Goal: Task Accomplishment & Management: Contribute content

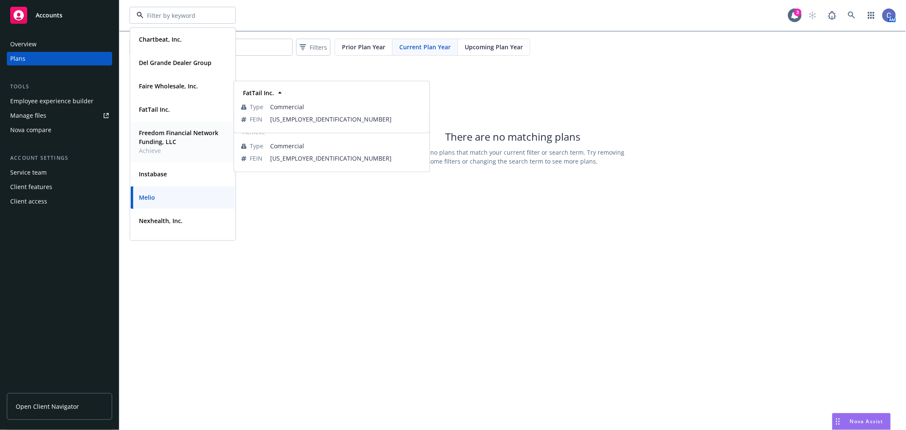
click at [173, 135] on strong "Freedom Financial Network Funding, LLC" at bounding box center [178, 137] width 79 height 17
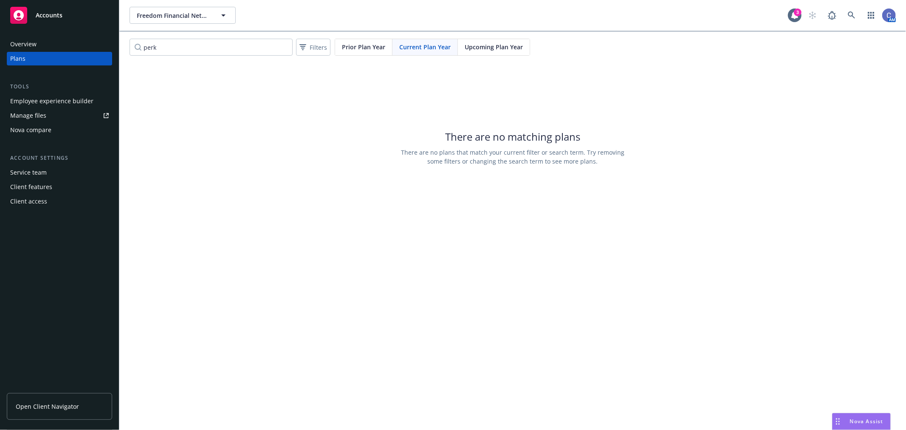
click at [65, 96] on div "Employee experience builder" at bounding box center [51, 101] width 83 height 14
click at [67, 406] on span "Open Client Navigator" at bounding box center [47, 406] width 63 height 9
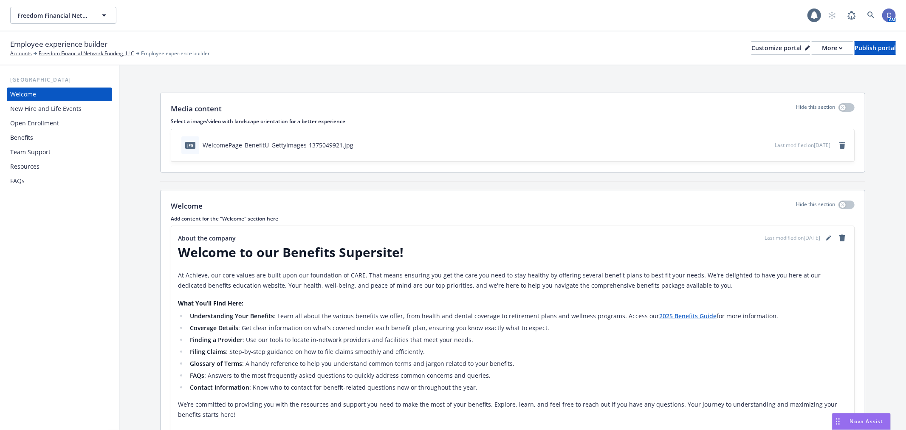
click at [24, 131] on div "Benefits" at bounding box center [21, 138] width 23 height 14
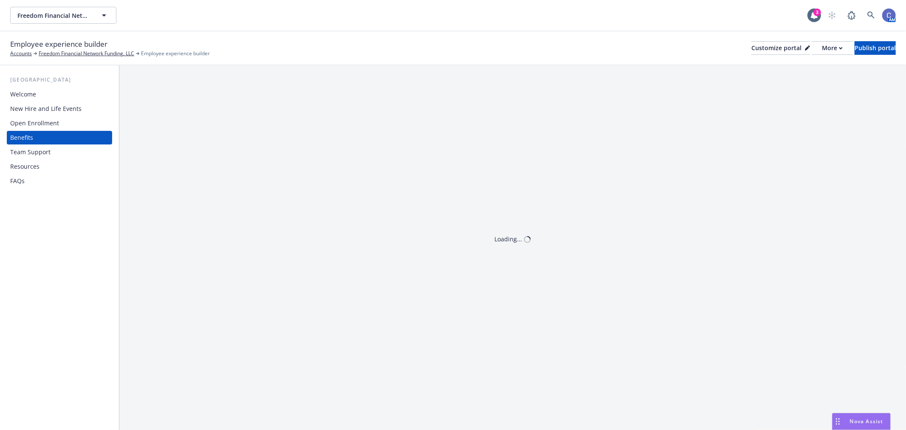
click at [31, 124] on div "Open Enrollment" at bounding box center [34, 123] width 49 height 14
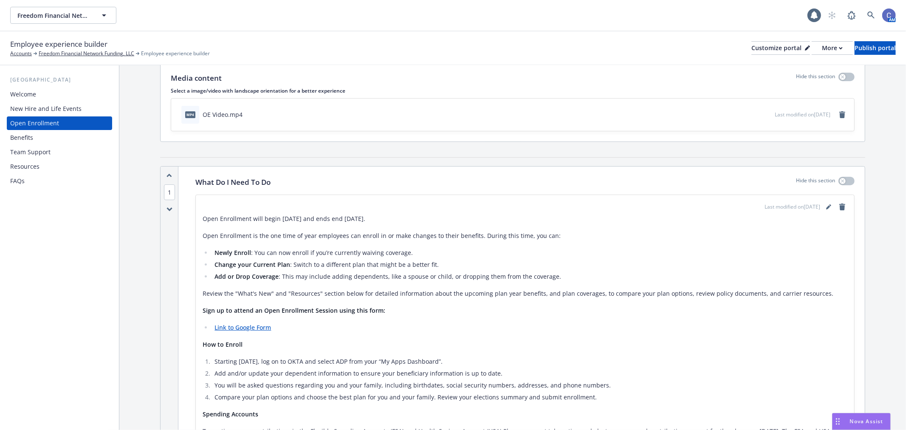
scroll to position [47, 0]
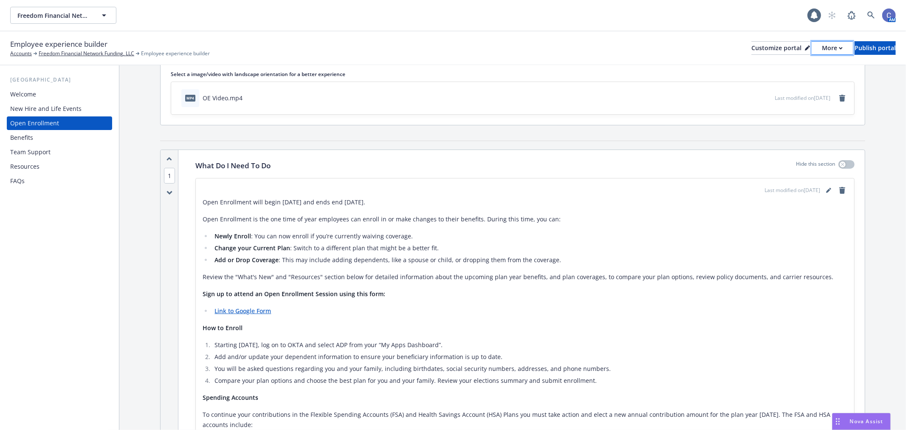
click at [822, 51] on div "More" at bounding box center [832, 48] width 21 height 13
click at [799, 64] on link "Copy preview link" at bounding box center [786, 67] width 77 height 17
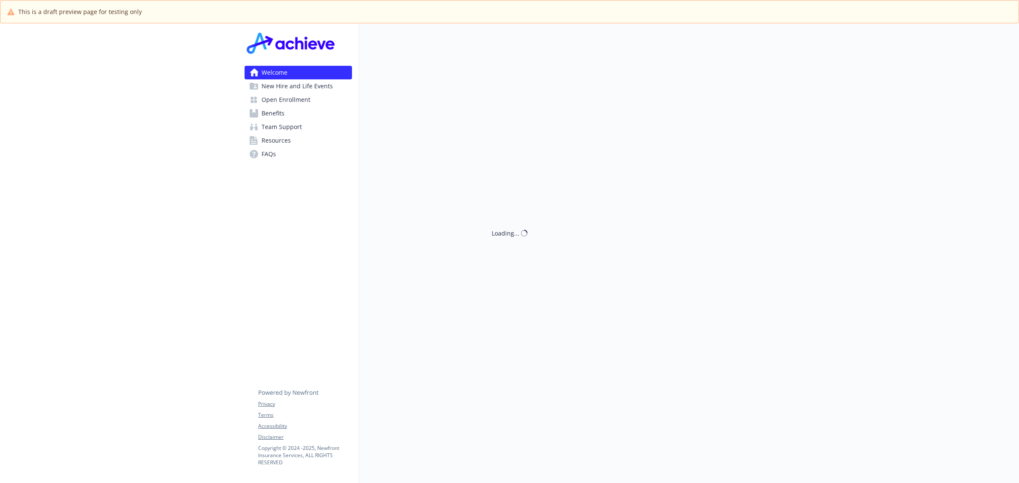
click at [308, 96] on span "Open Enrollment" at bounding box center [286, 100] width 49 height 14
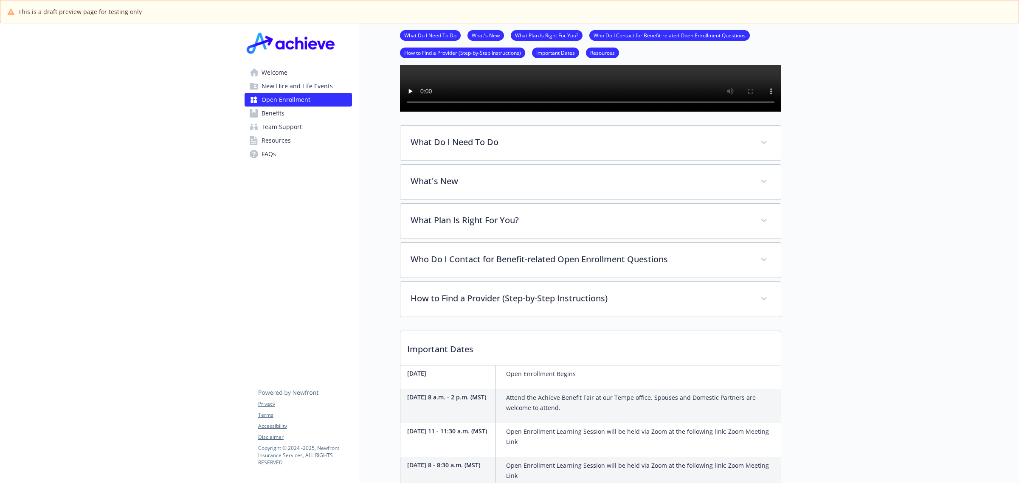
scroll to position [190, 0]
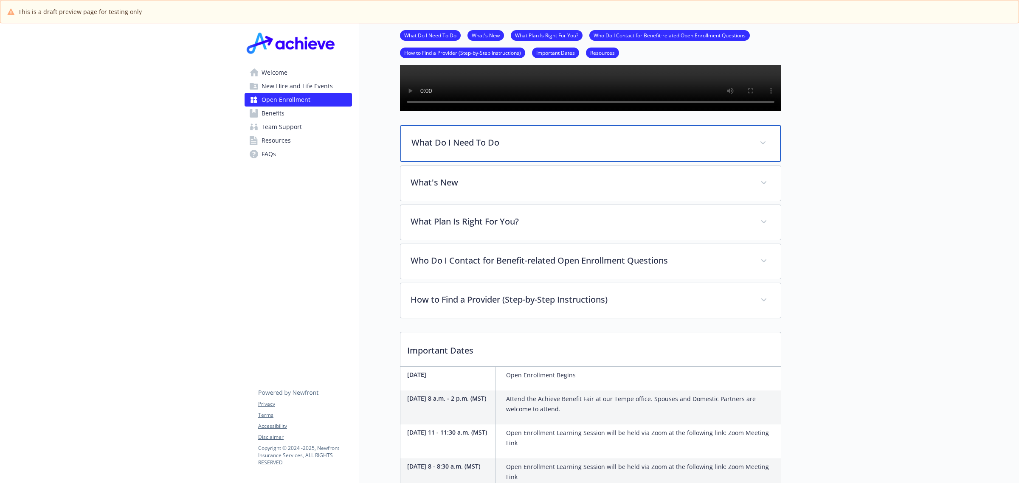
click at [737, 149] on p "What Do I Need To Do" at bounding box center [581, 142] width 338 height 13
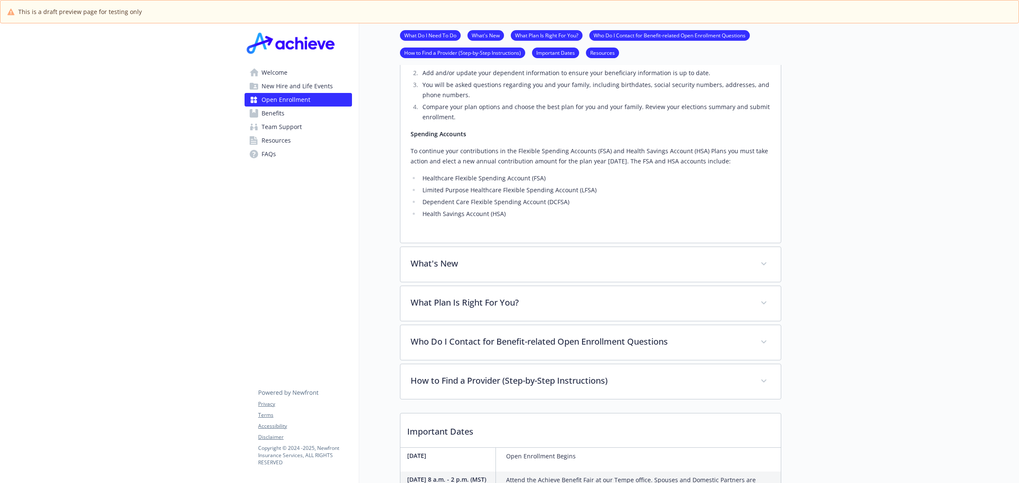
scroll to position [509, 0]
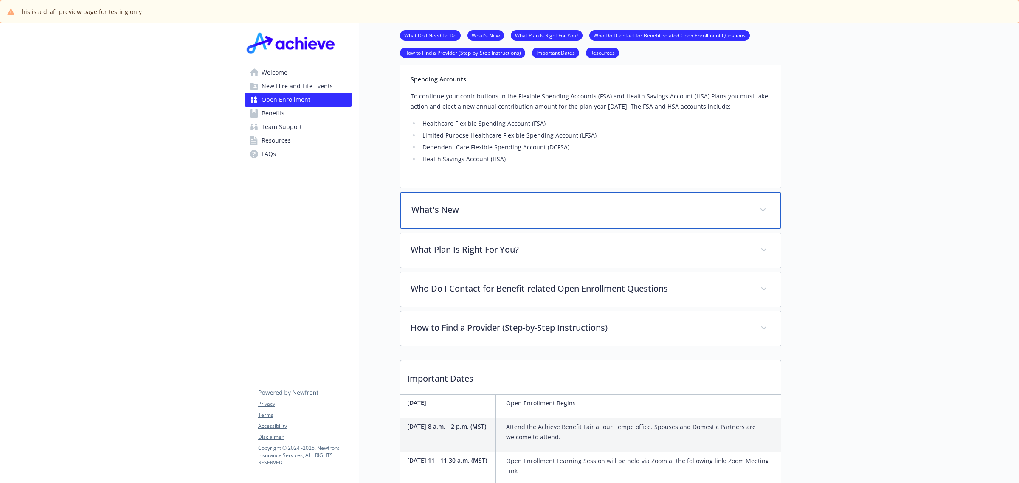
click at [501, 216] on p "What's New" at bounding box center [581, 209] width 338 height 13
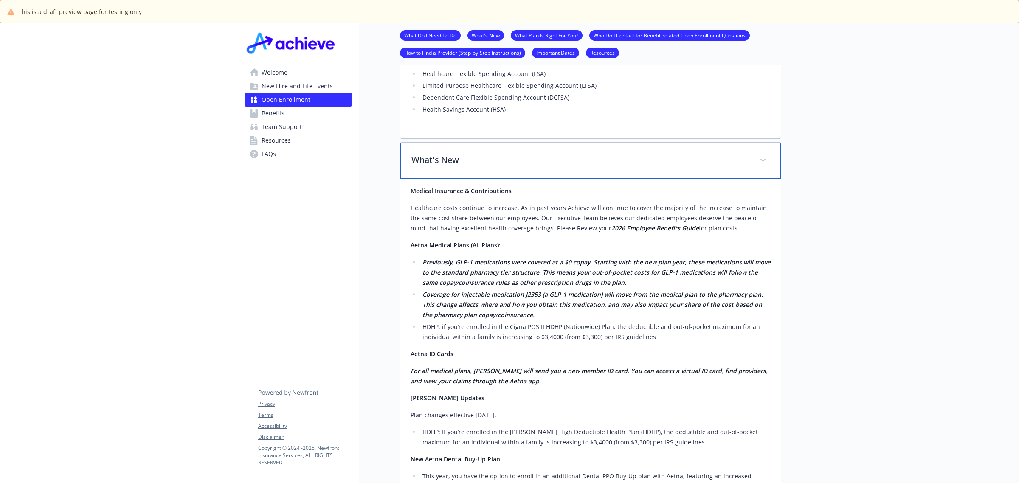
scroll to position [615, 0]
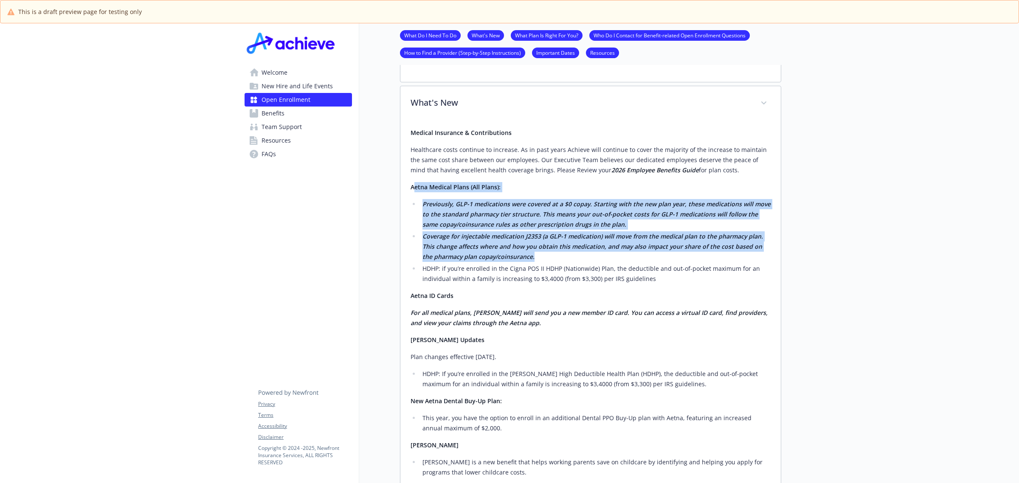
drag, startPoint x: 413, startPoint y: 211, endPoint x: 583, endPoint y: 281, distance: 183.6
click at [583, 281] on div "Medical Insurance & Contributions Healthcare costs continue to increase. As in …" at bounding box center [591, 386] width 360 height 516
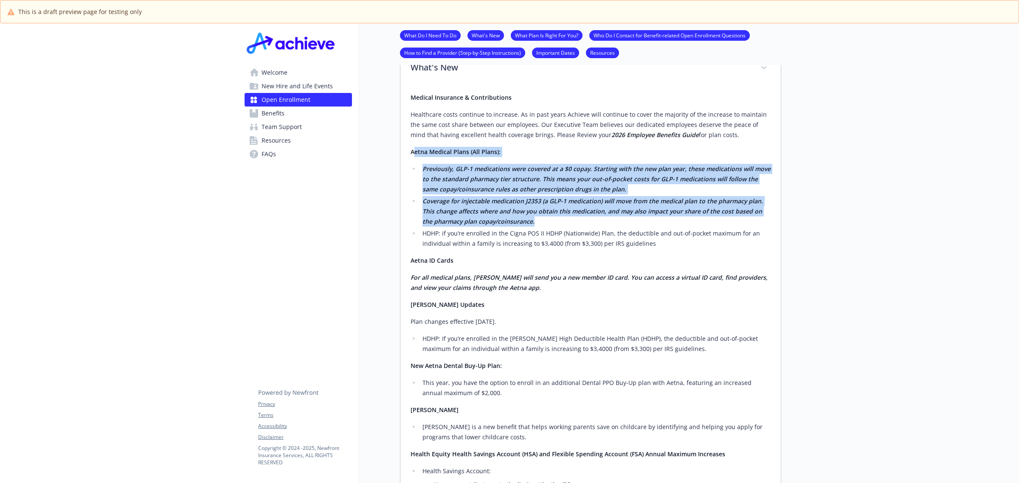
scroll to position [668, 0]
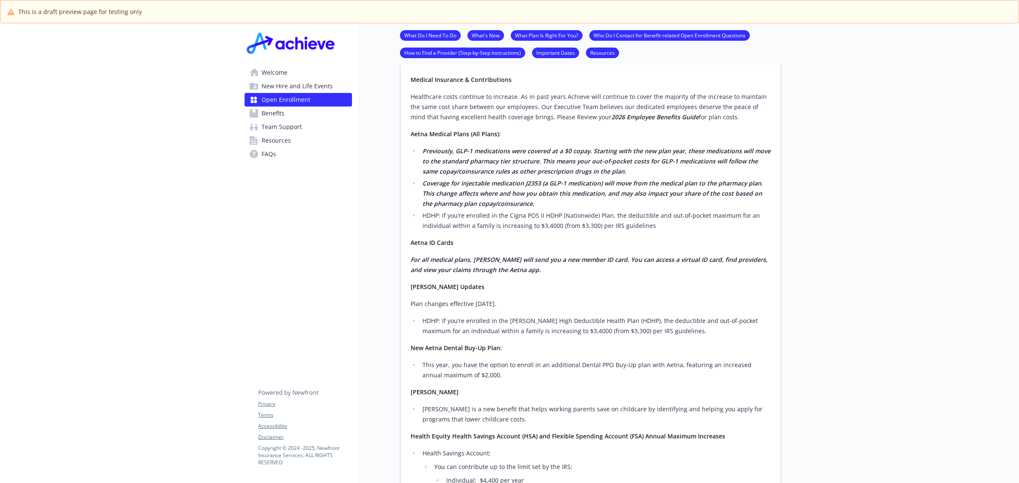
click at [499, 292] on p "Kaiser Updates" at bounding box center [591, 287] width 360 height 10
click at [415, 247] on strong "Aetna ID Cards" at bounding box center [432, 243] width 43 height 8
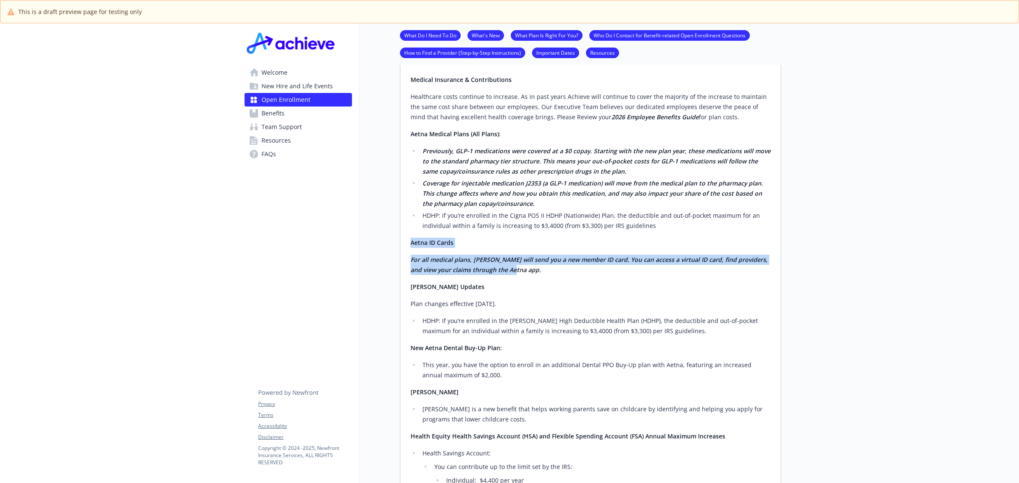
drag, startPoint x: 410, startPoint y: 266, endPoint x: 530, endPoint y: 299, distance: 124.0
click at [530, 299] on div "Medical Insurance & Contributions Healthcare costs continue to increase. As in …" at bounding box center [591, 333] width 360 height 516
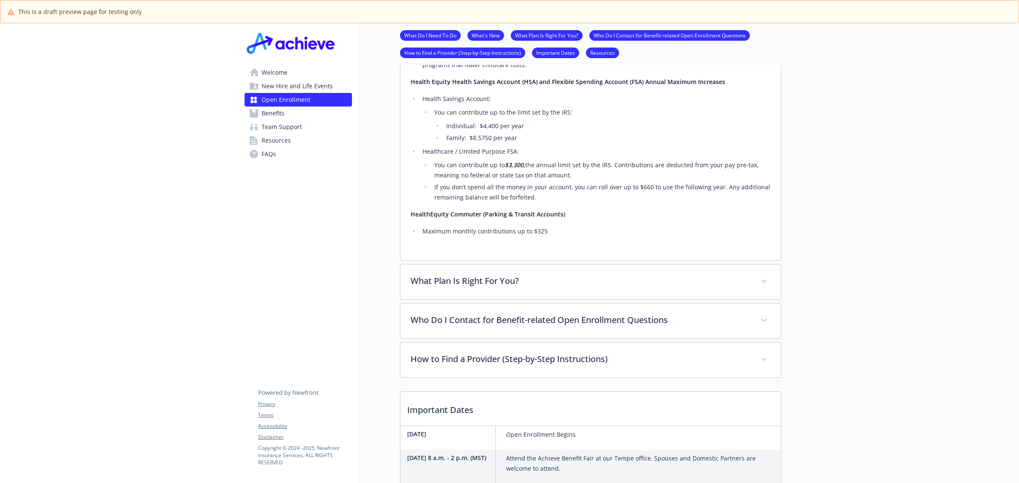
scroll to position [1146, 0]
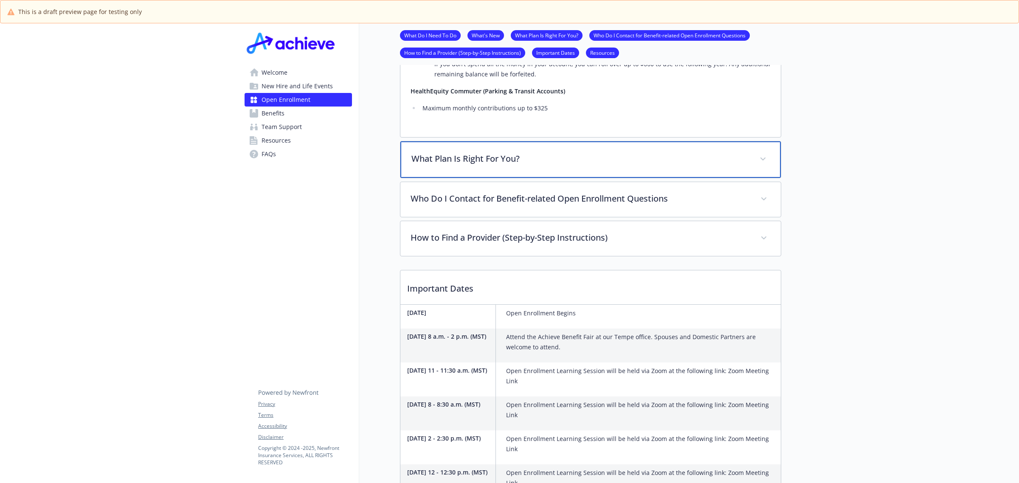
click at [517, 178] on div "What Plan Is Right For You?" at bounding box center [591, 159] width 381 height 37
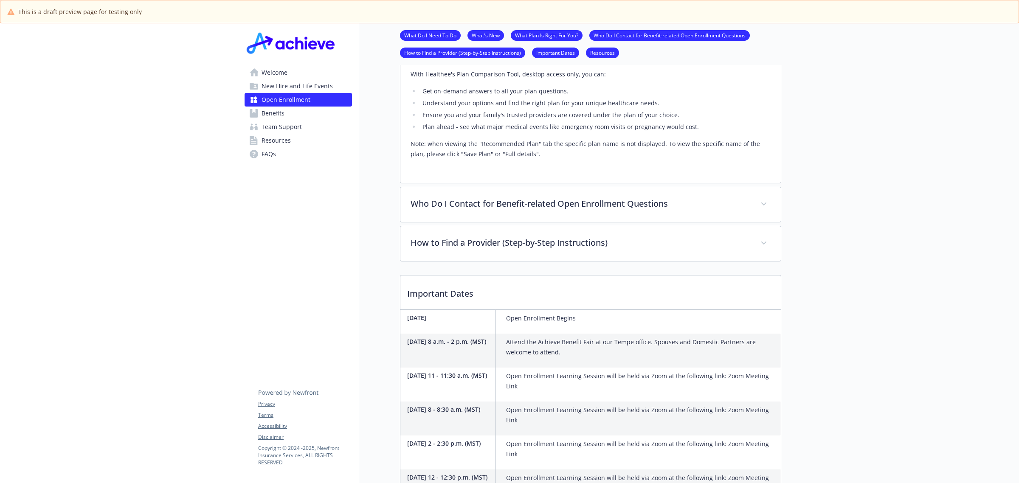
scroll to position [1305, 0]
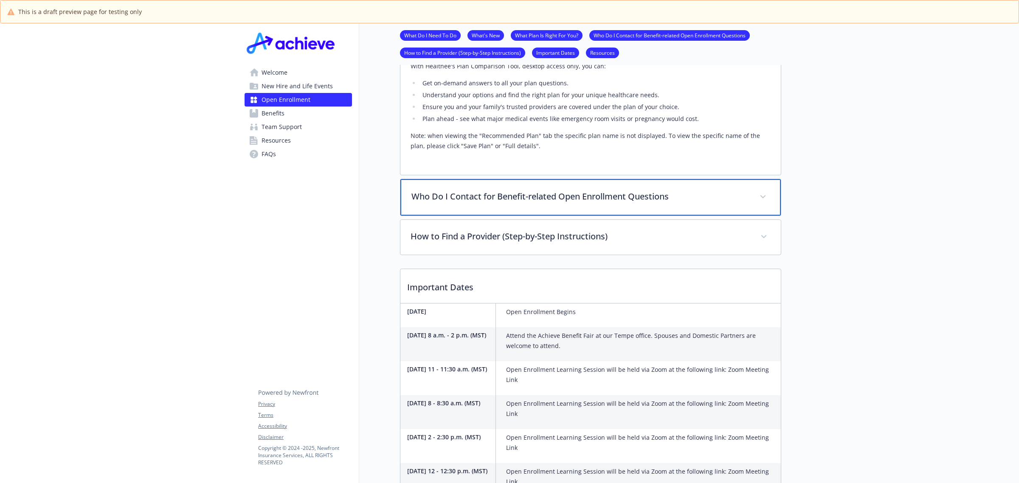
click at [645, 216] on div "Who Do I Contact for Benefit-related Open Enrollment Questions" at bounding box center [591, 197] width 381 height 37
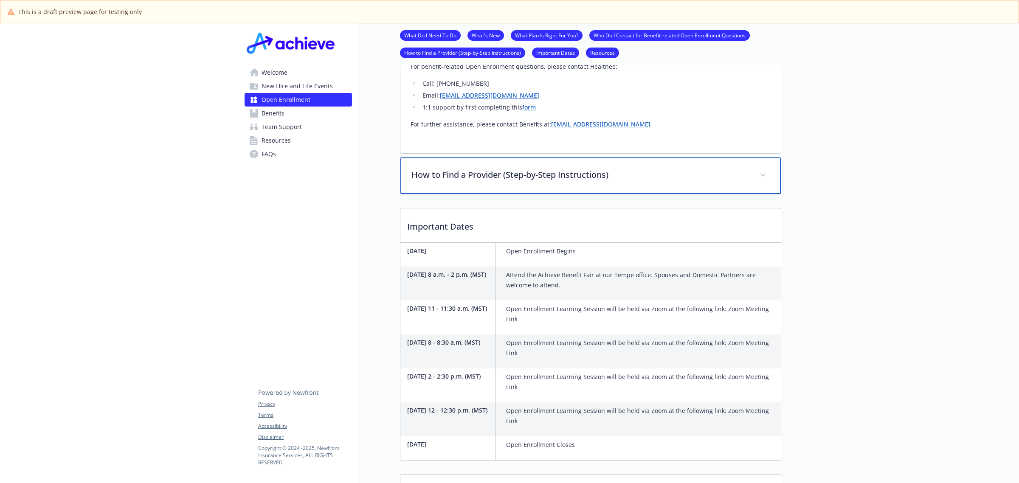
click at [677, 194] on div "How to Find a Provider (Step-by-Step Instructions)" at bounding box center [591, 176] width 381 height 37
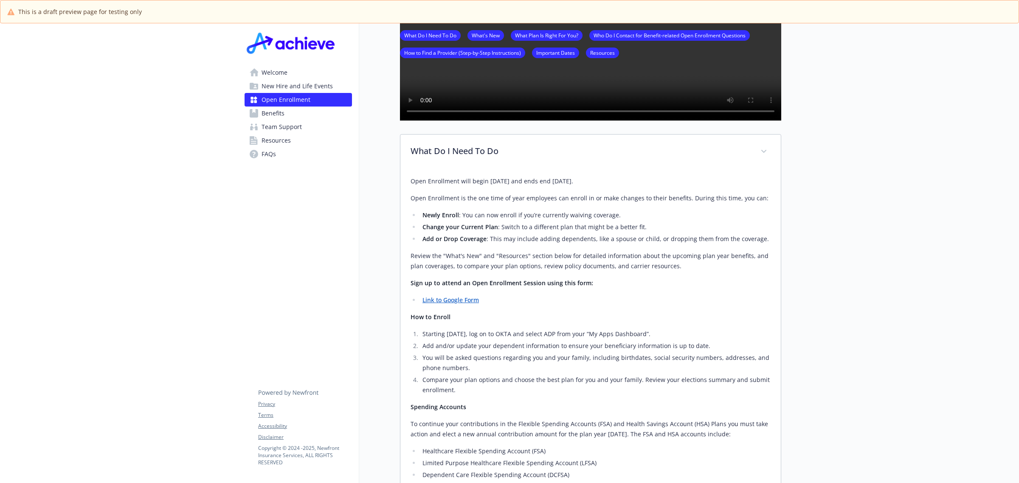
scroll to position [0, 0]
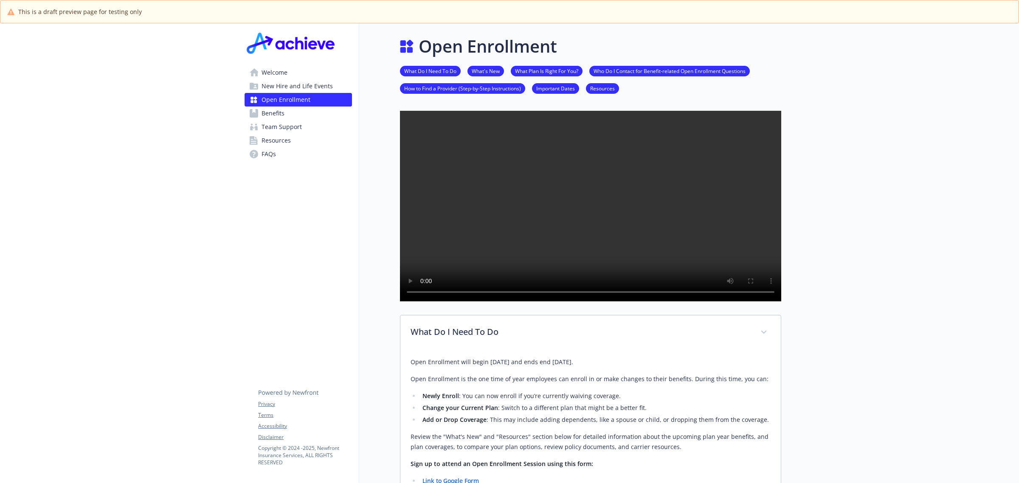
click at [285, 112] on link "Benefits" at bounding box center [298, 114] width 107 height 14
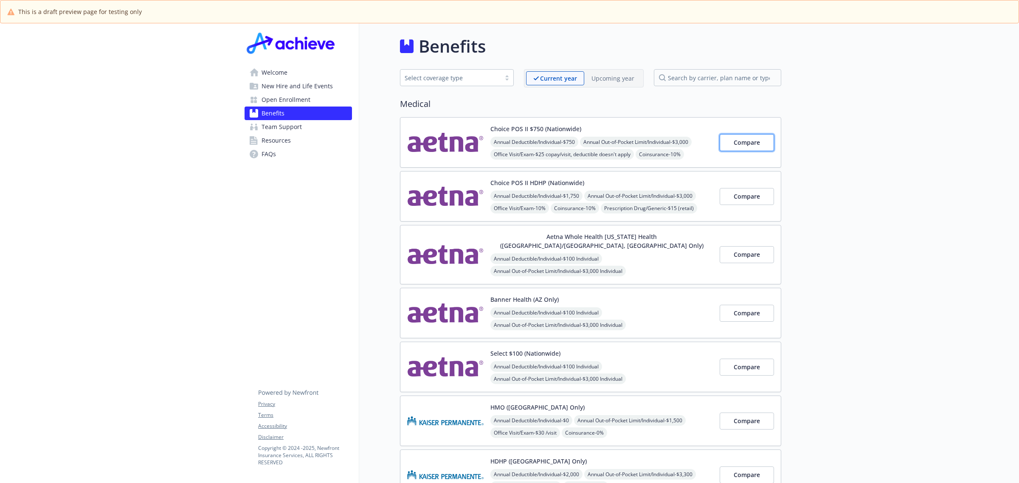
click at [742, 140] on span "Compare" at bounding box center [747, 142] width 26 height 8
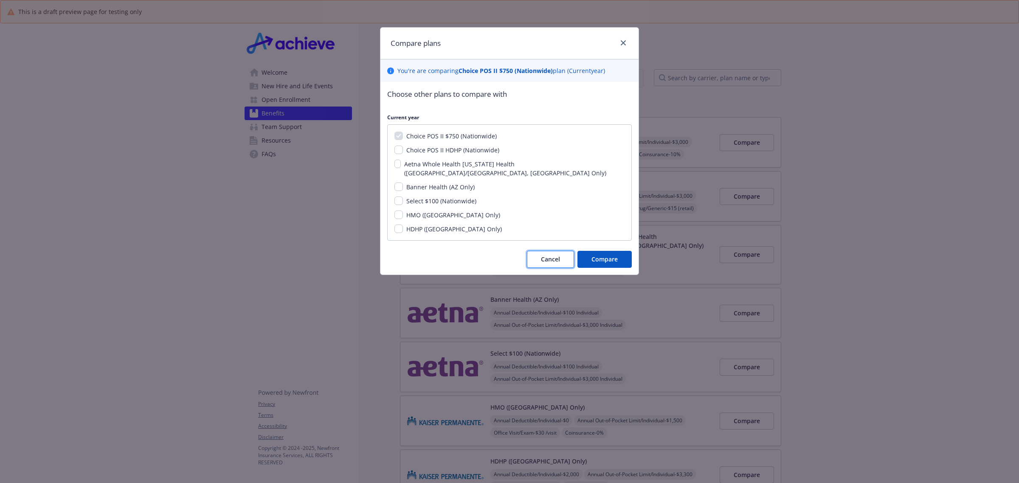
click at [545, 255] on span "Cancel" at bounding box center [550, 259] width 19 height 8
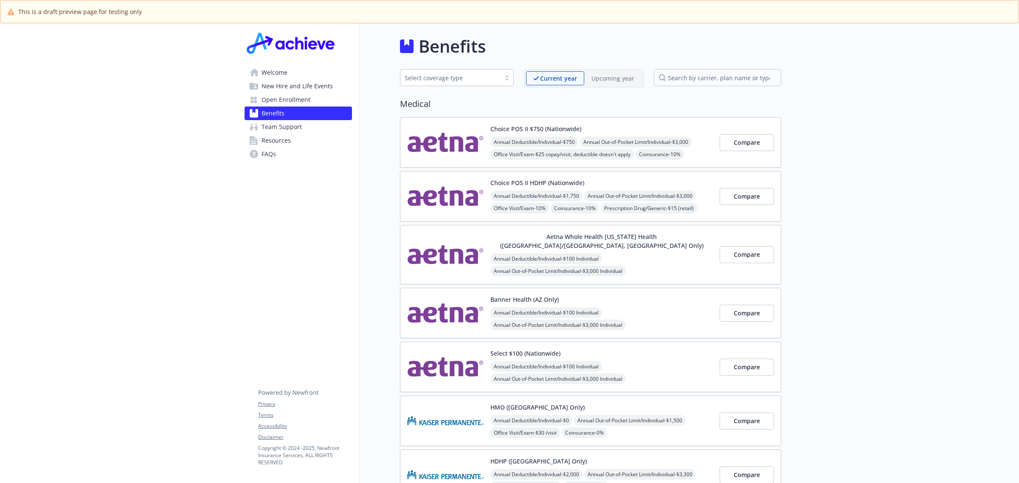
click at [306, 99] on span "Open Enrollment" at bounding box center [286, 100] width 49 height 14
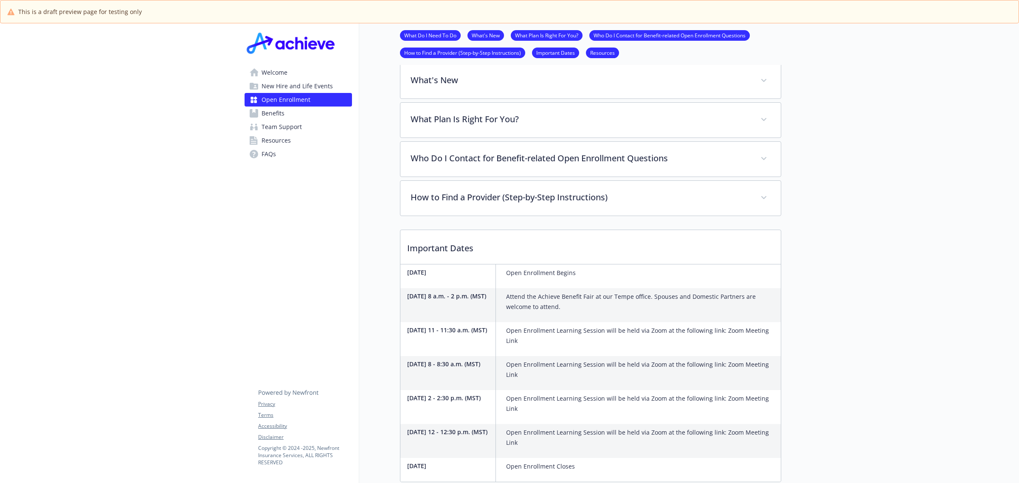
scroll to position [195, 0]
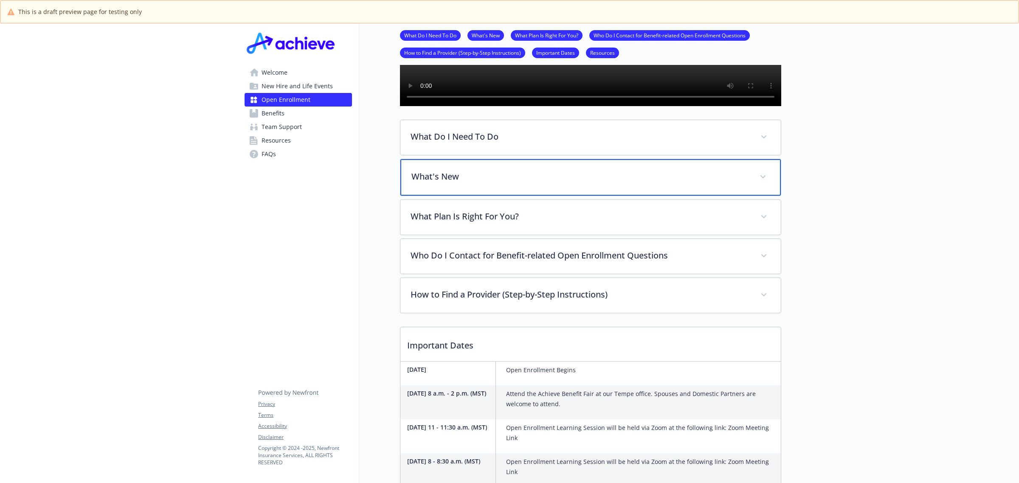
click at [468, 194] on div "What's New" at bounding box center [591, 177] width 381 height 37
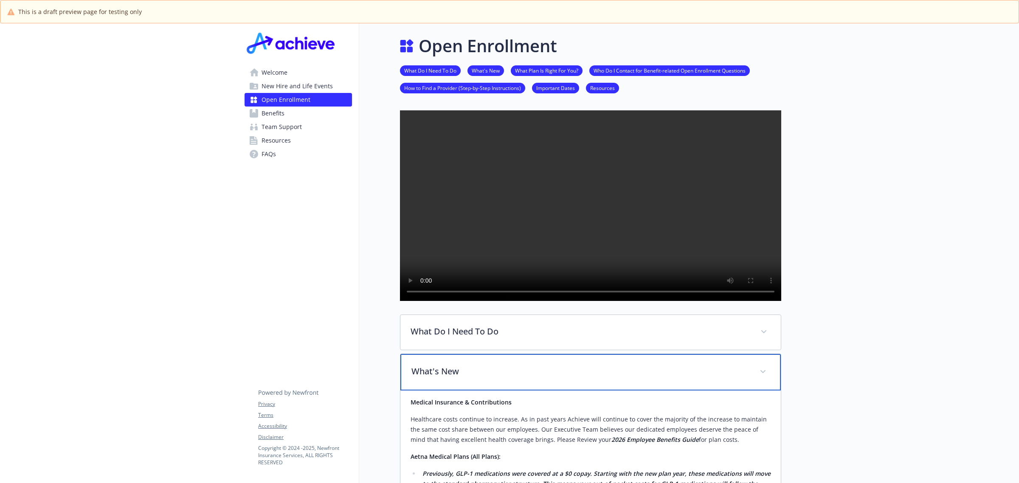
scroll to position [0, 0]
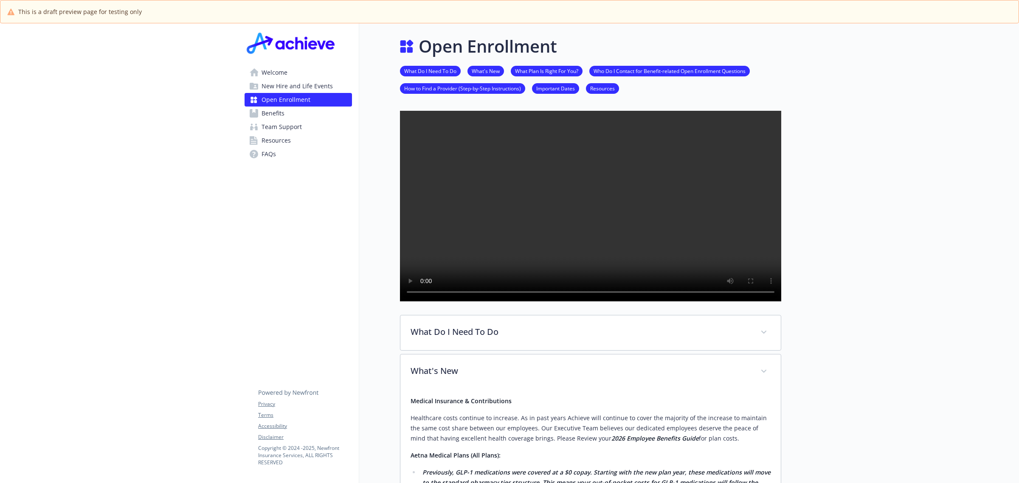
drag, startPoint x: 910, startPoint y: 223, endPoint x: 903, endPoint y: 230, distance: 10.2
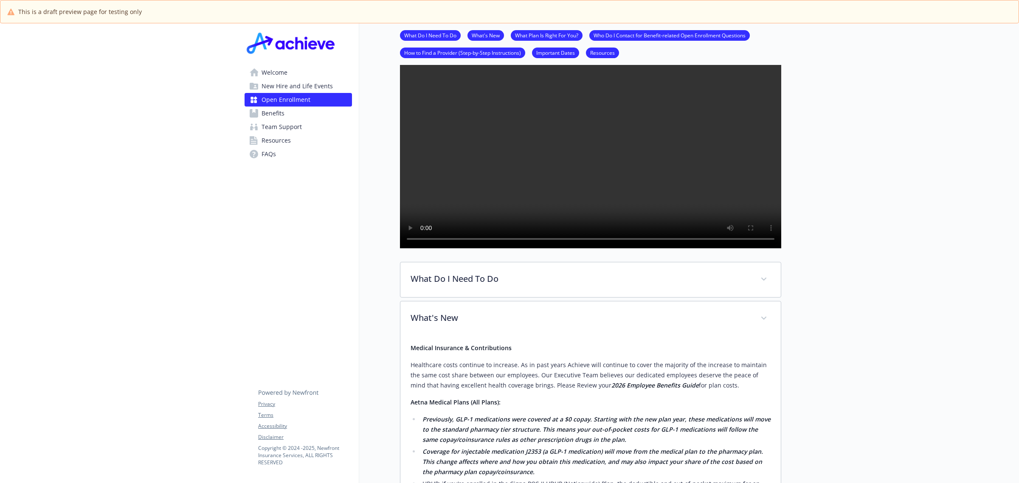
click at [279, 113] on span "Benefits" at bounding box center [273, 114] width 23 height 14
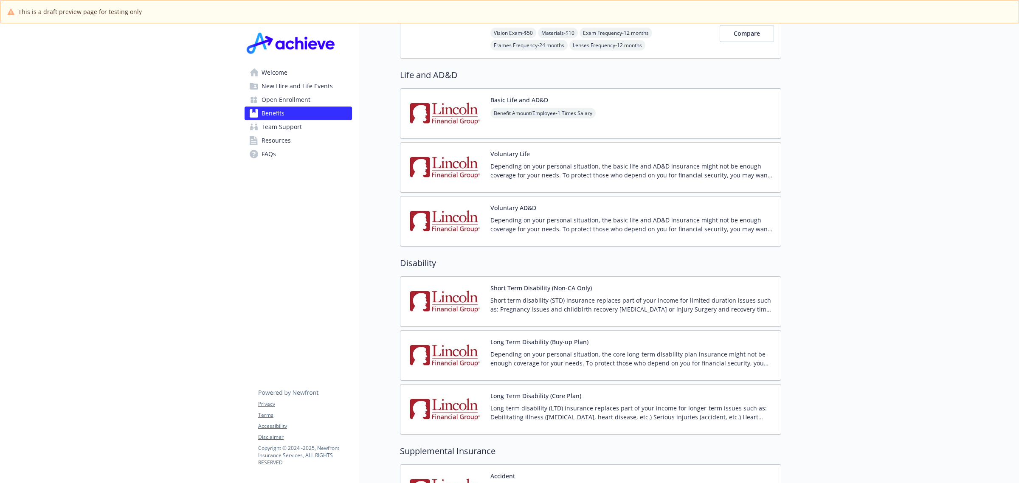
scroll to position [584, 0]
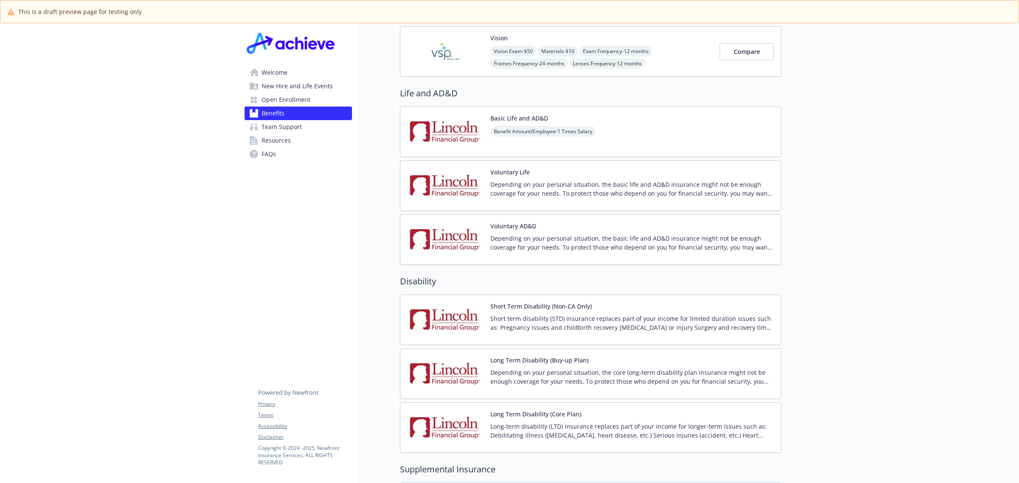
click at [681, 302] on div "Short Term Disability (Non-CA Only) Short term disability (STD) insurance repla…" at bounding box center [633, 320] width 284 height 36
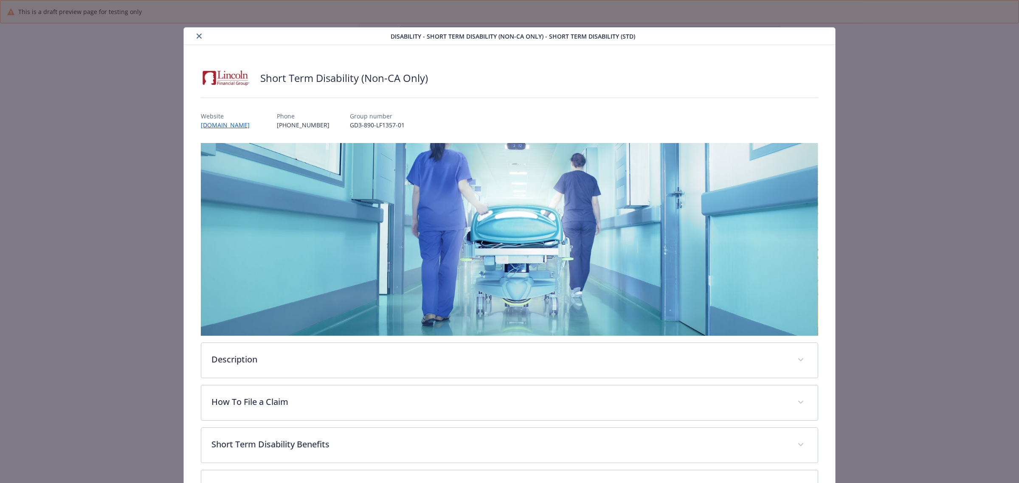
scroll to position [155, 0]
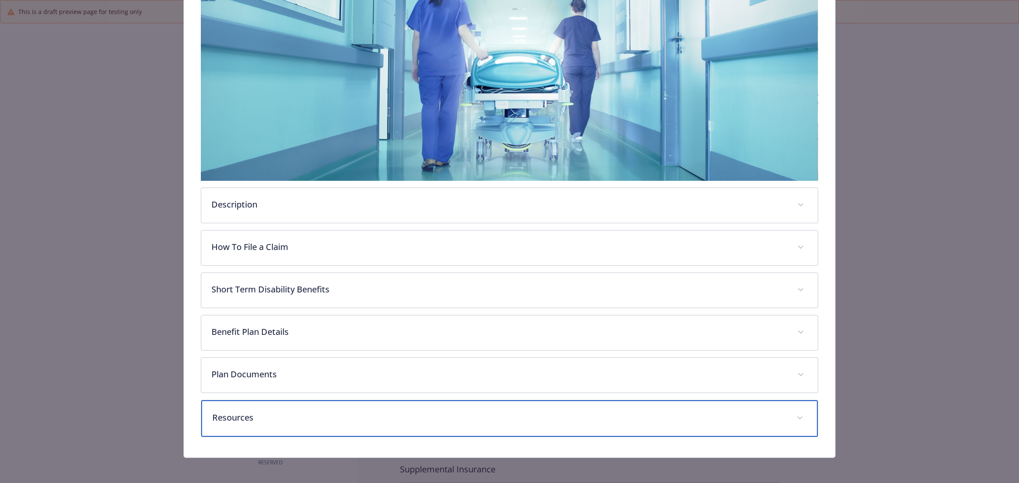
click at [548, 409] on div "Resources" at bounding box center [509, 419] width 617 height 37
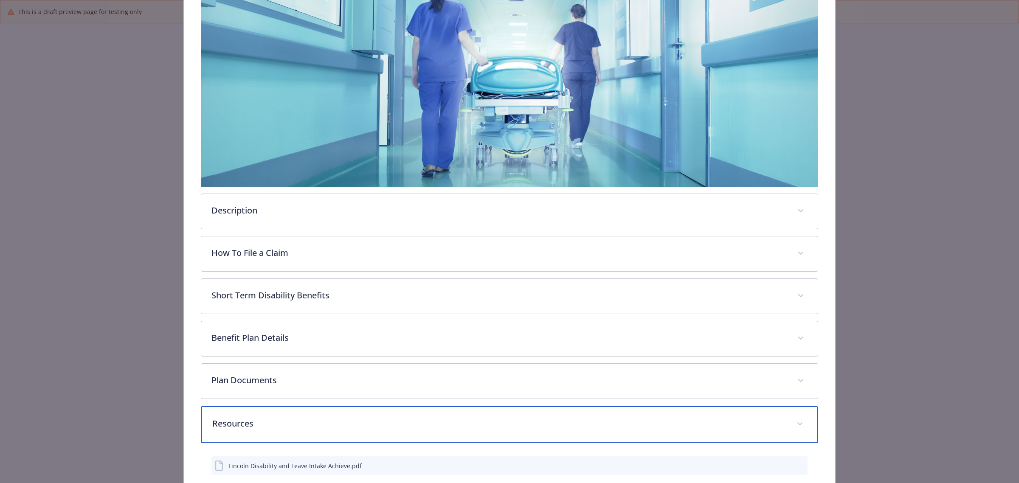
scroll to position [205, 0]
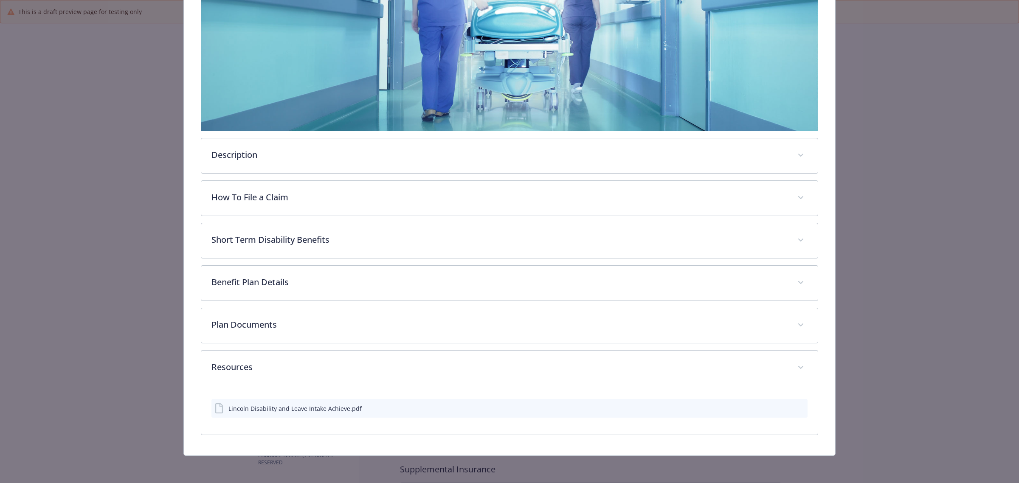
click at [796, 406] on icon "preview file" at bounding box center [800, 408] width 8 height 6
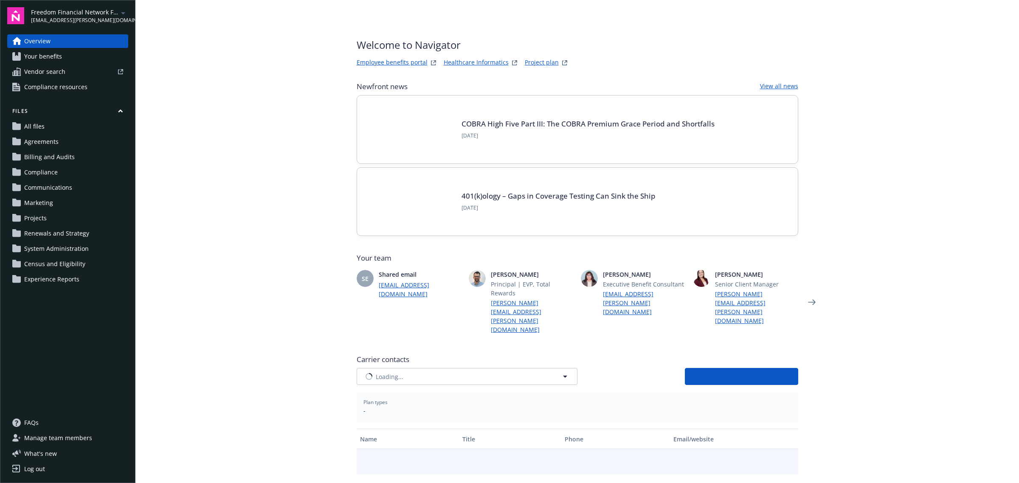
type input "Aetna Inc"
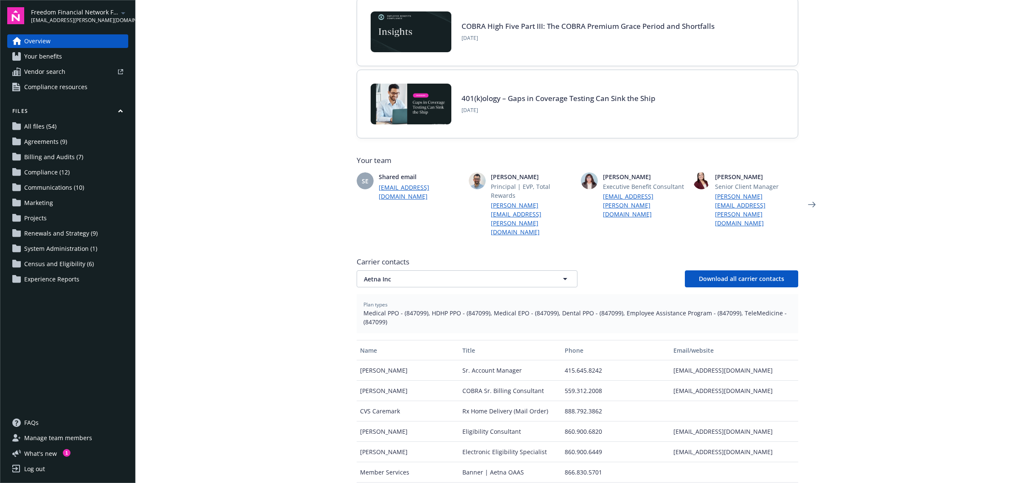
scroll to position [106, 0]
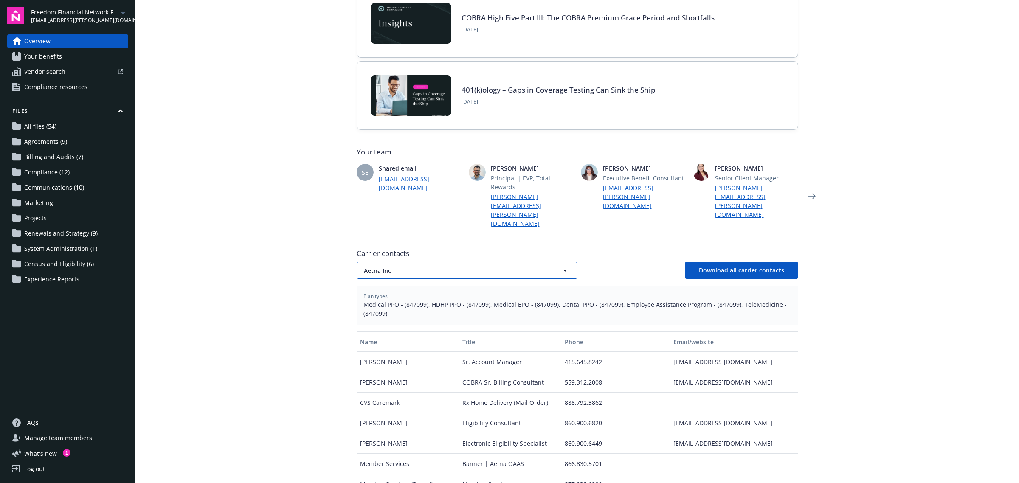
click at [436, 266] on span "Aetna Inc" at bounding box center [452, 270] width 177 height 9
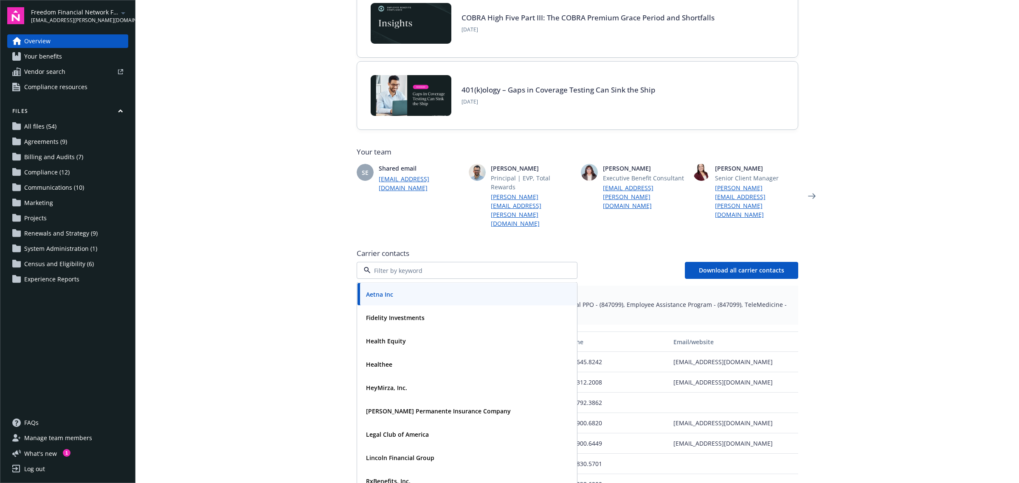
click at [412, 288] on div "Aetna Inc" at bounding box center [467, 294] width 209 height 12
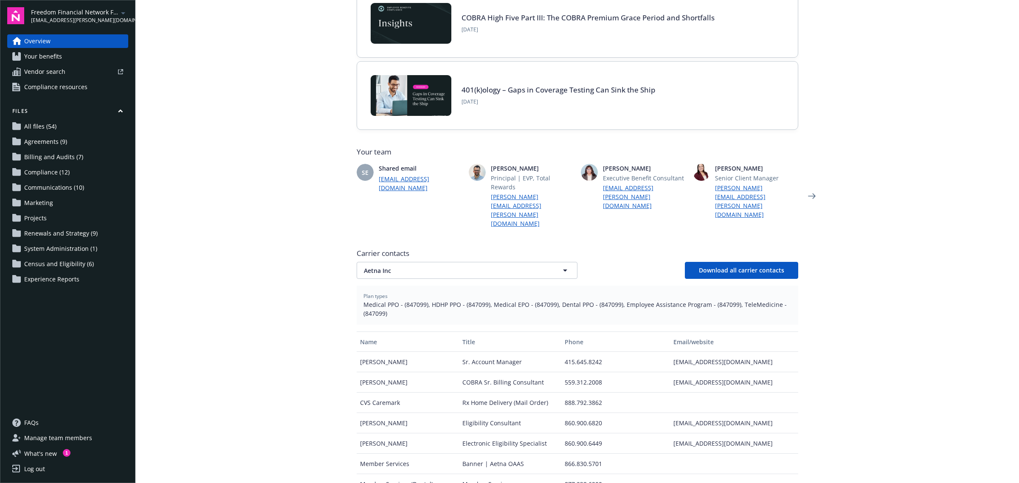
click at [477, 300] on span "Medical PPO - (847099), HDHP PPO - (847099), Medical EPO - (847099), Dental PPO…" at bounding box center [578, 309] width 428 height 18
copy span "847099"
click at [483, 255] on div "Carrier contacts Aetna Inc Download all carrier contacts Plan types Medical PPO…" at bounding box center [578, 394] width 442 height 299
click at [487, 266] on span "Aetna Inc" at bounding box center [452, 270] width 177 height 9
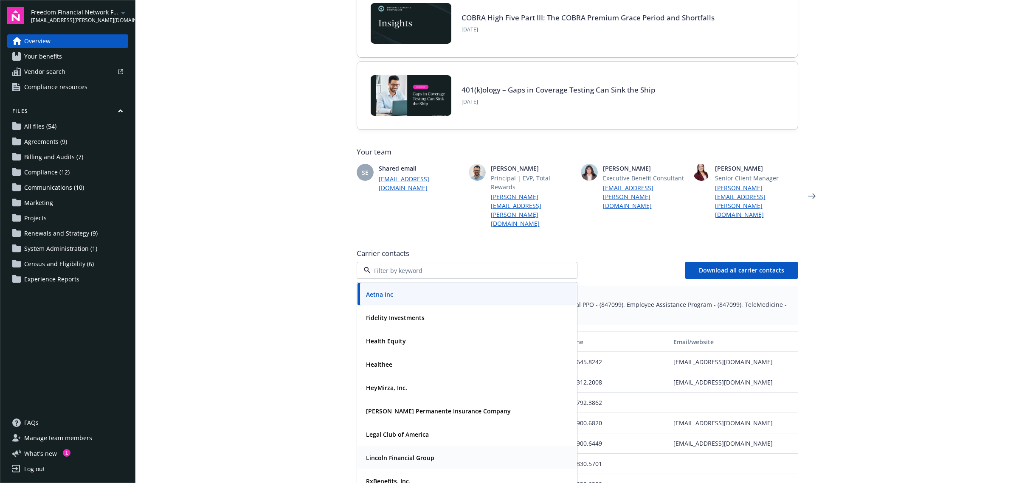
click at [404, 454] on strong "Lincoln Financial Group" at bounding box center [400, 458] width 68 height 8
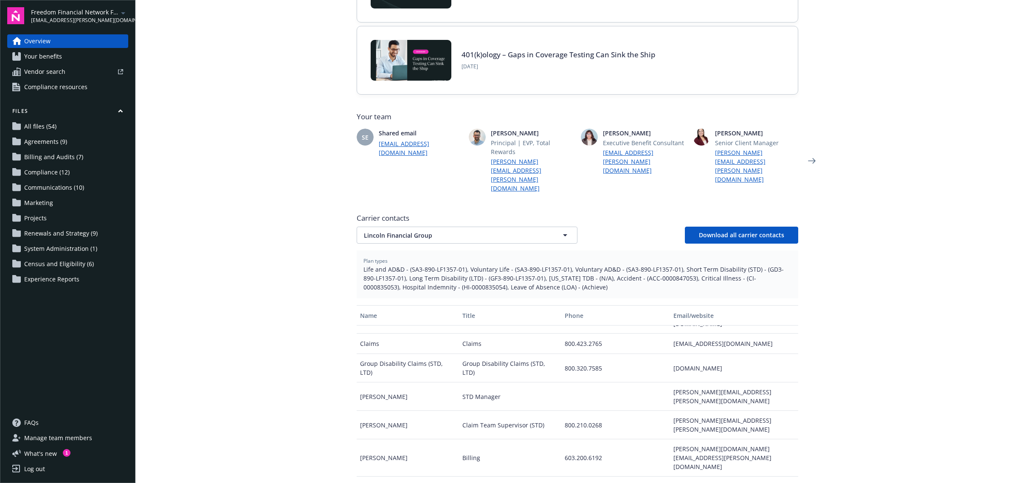
scroll to position [159, 0]
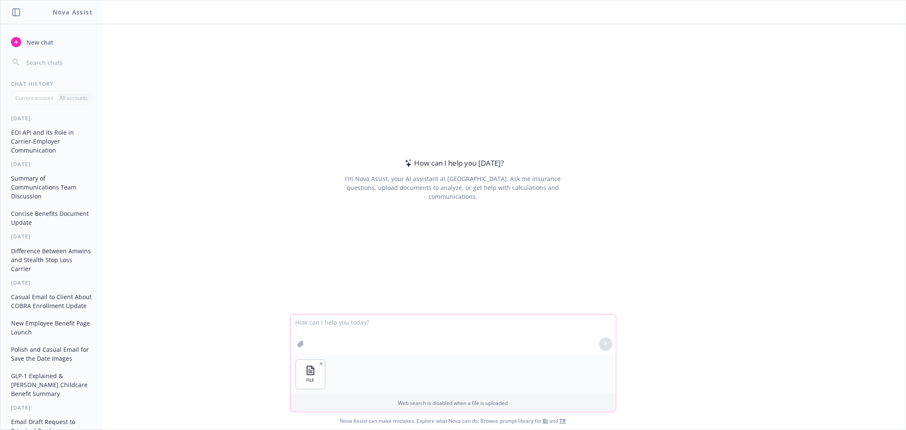
click at [421, 321] on textarea at bounding box center [453, 334] width 325 height 40
click at [319, 362] on icon "button" at bounding box center [321, 363] width 4 height 4
click at [575, 320] on textarea "these are slides from my client's open enrollment presentation. we need to cons…" at bounding box center [453, 334] width 325 height 40
click at [539, 322] on textarea "these are slides from my client's open enrollment presentation. we need to cons…" at bounding box center [453, 334] width 325 height 40
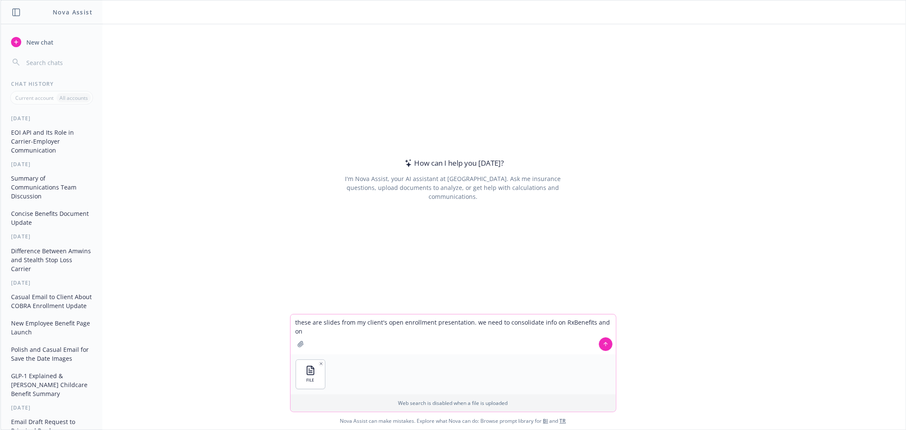
click at [599, 319] on textarea "these are slides from my client's open enrollment presentation. we need to cons…" at bounding box center [453, 334] width 325 height 40
click at [602, 321] on textarea "these are slides from my client's open enrollment presentation. we need to cons…" at bounding box center [453, 334] width 325 height 40
click at [601, 321] on textarea "these are slides from my client's open enrollment presentation. we need to cons…" at bounding box center [453, 334] width 325 height 40
click at [604, 324] on textarea "these are slides from my client's open enrollment presentation. we need to cons…" at bounding box center [453, 334] width 325 height 40
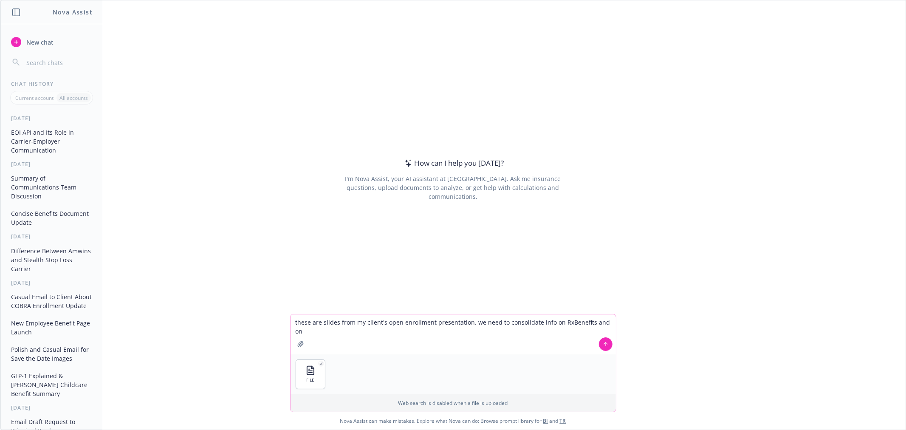
click at [601, 323] on textarea "these are slides from my client's open enrollment presentation. we need to cons…" at bounding box center [453, 334] width 325 height 40
drag, startPoint x: 424, startPoint y: 333, endPoint x: 509, endPoint y: 323, distance: 85.5
click at [509, 323] on textarea "these are slides from my client's open enrollment presentation. we need to cons…" at bounding box center [453, 330] width 325 height 48
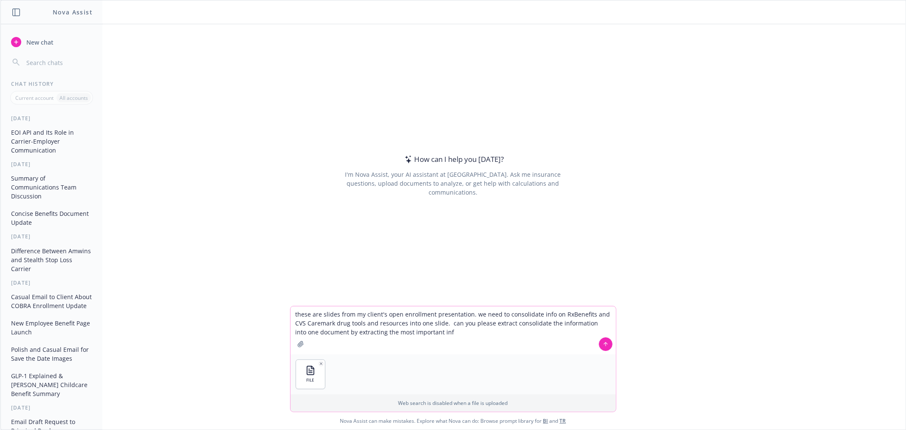
type textarea "these are slides from my client's open enrollment presentation. we need to cons…"
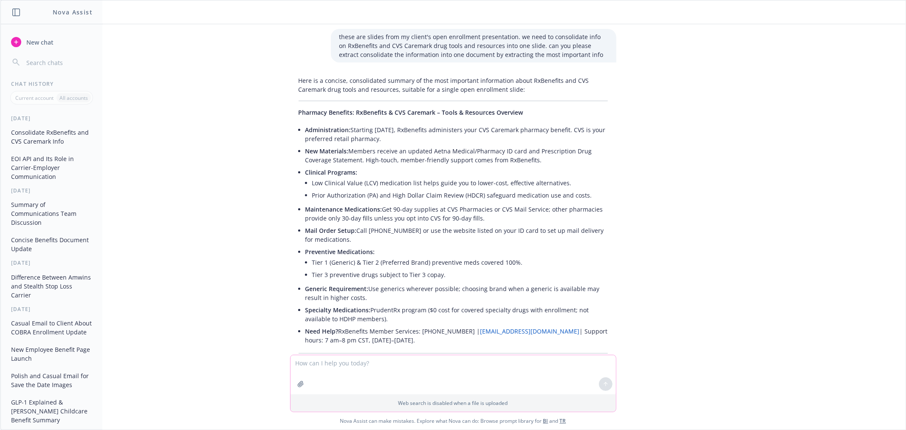
scroll to position [77, 0]
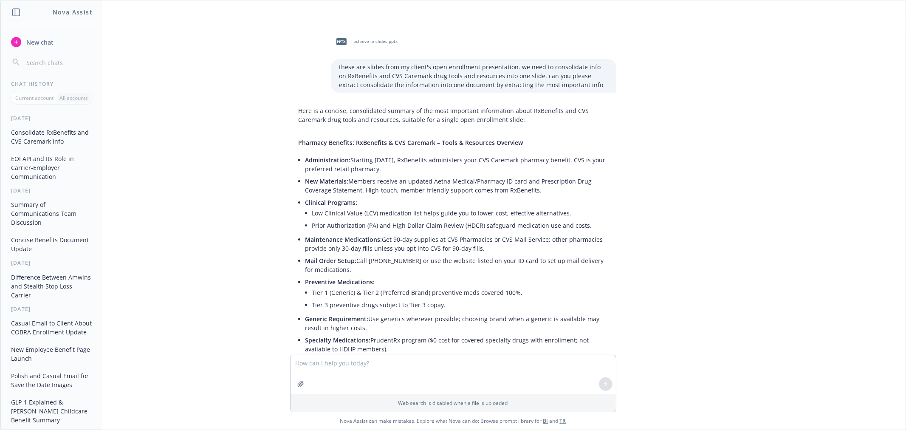
scroll to position [77, 0]
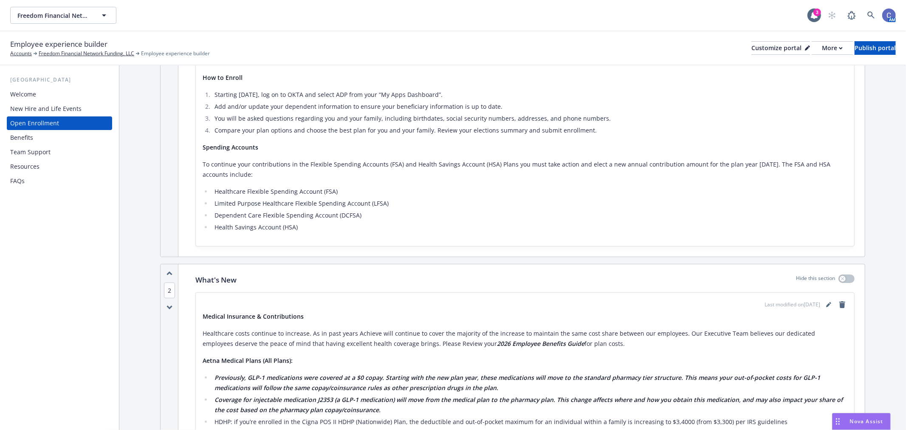
scroll to position [472, 0]
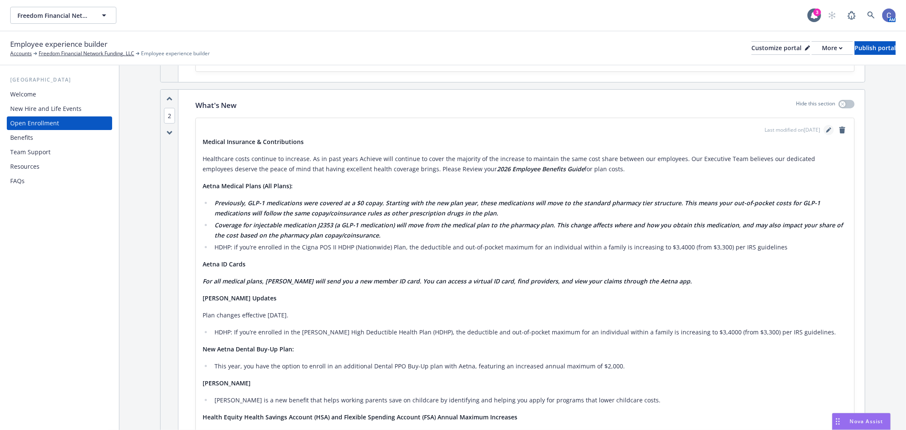
click at [824, 133] on link "editPencil" at bounding box center [829, 130] width 10 height 10
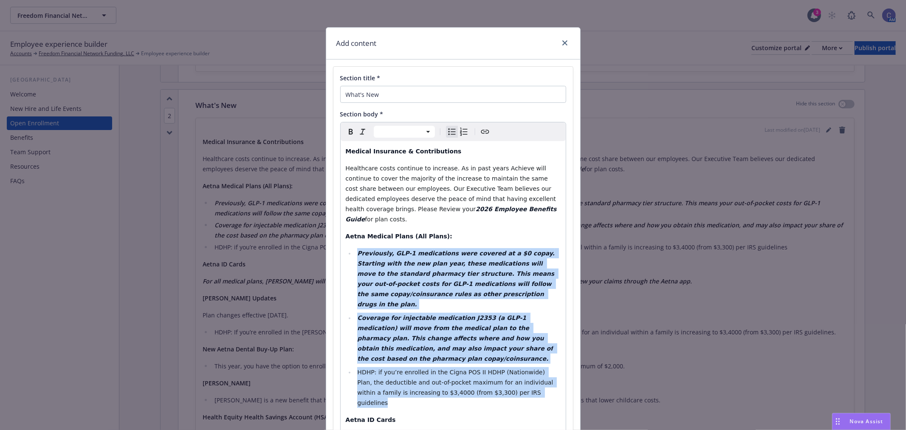
drag, startPoint x: 499, startPoint y: 363, endPoint x: 350, endPoint y: 241, distance: 192.6
click at [350, 248] on ul "Previously, GLP-1 medications were covered at a $0 copay. Starting with the new…" at bounding box center [453, 328] width 215 height 160
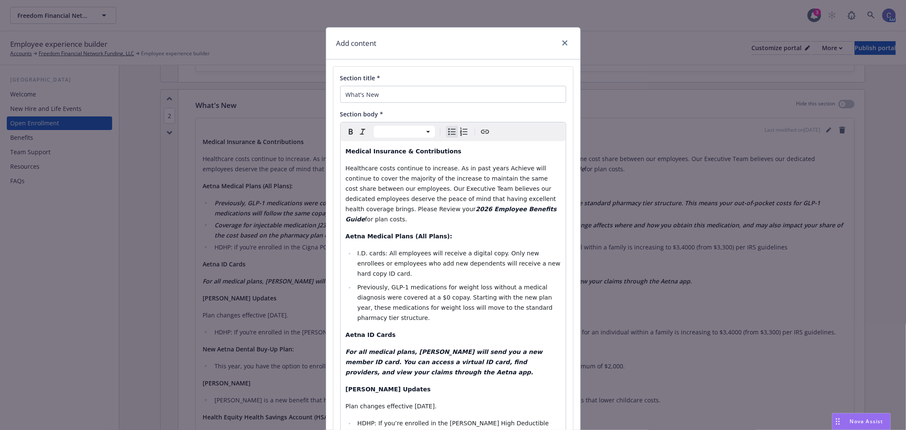
select select "paragraph"
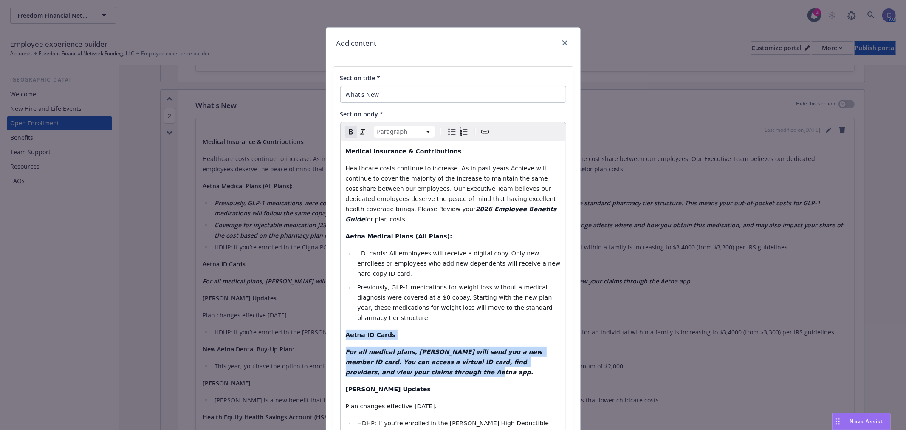
drag, startPoint x: 379, startPoint y: 355, endPoint x: 312, endPoint y: 310, distance: 80.6
click at [312, 310] on div "Add content Section title * What's New Section body * Paragraph Paragraph Headi…" at bounding box center [453, 215] width 906 height 430
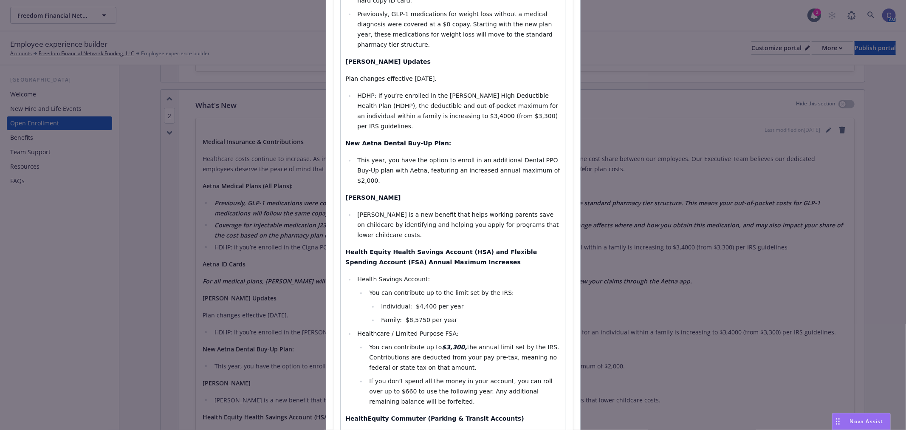
scroll to position [283, 0]
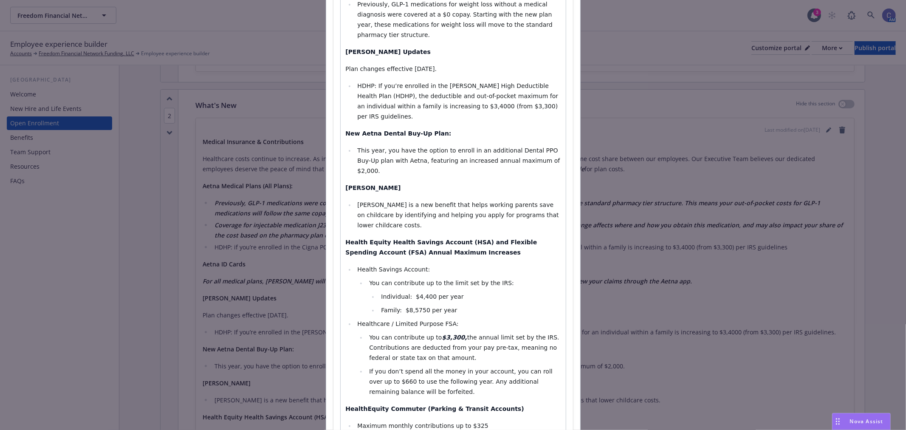
click at [370, 368] on span "If you don’t spend all the money in your account, you can roll over up to $660 …" at bounding box center [461, 381] width 185 height 27
drag, startPoint x: 406, startPoint y: 343, endPoint x: 326, endPoint y: 216, distance: 150.1
click at [326, 216] on div "Section title * What's New Section body * Paragraph Heading 1 Heading 2 Heading…" at bounding box center [453, 122] width 254 height 691
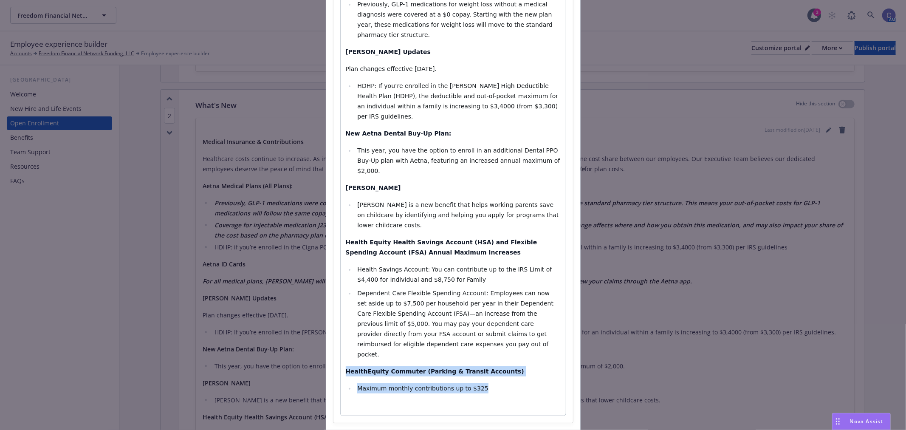
drag, startPoint x: 450, startPoint y: 329, endPoint x: 292, endPoint y: 309, distance: 159.7
click at [292, 309] on div "Add content Section title * What's New Section body * Paragraph Heading 1 Headi…" at bounding box center [453, 215] width 906 height 430
select select "paragraph"
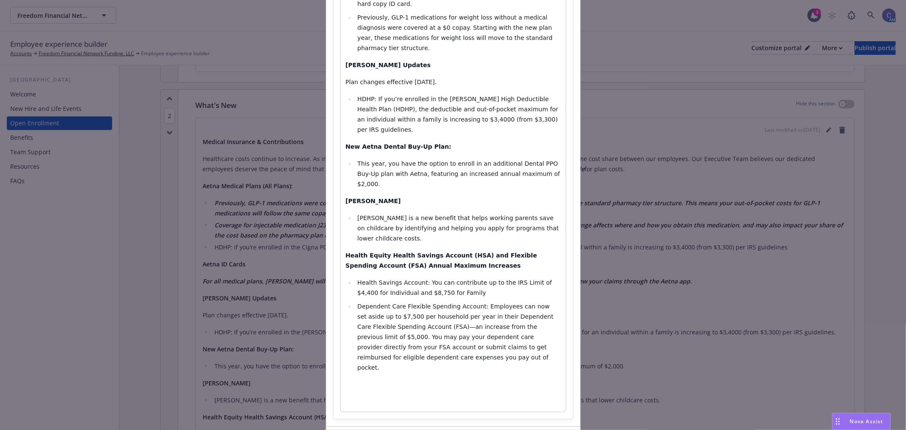
select select
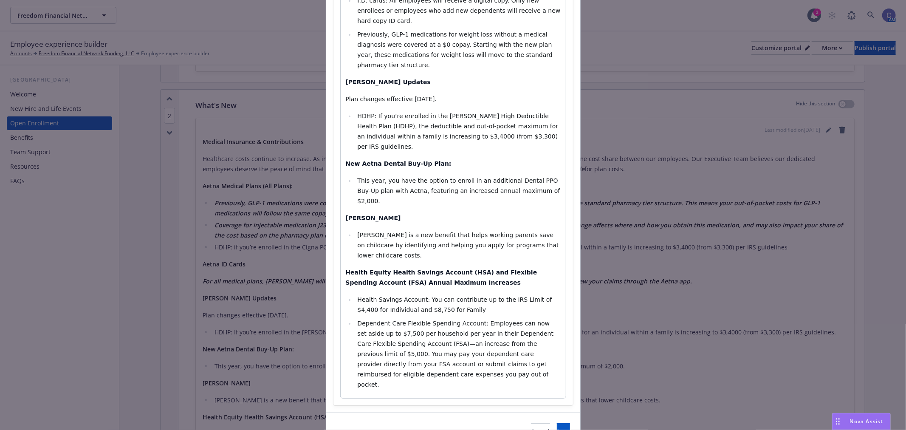
scroll to position [240, 0]
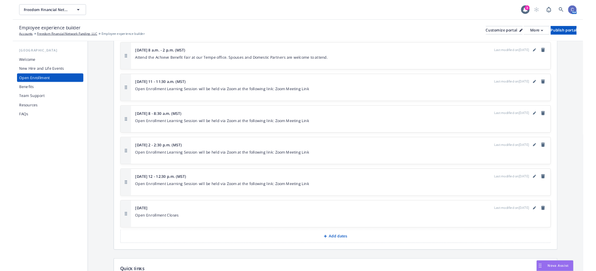
scroll to position [2524, 0]
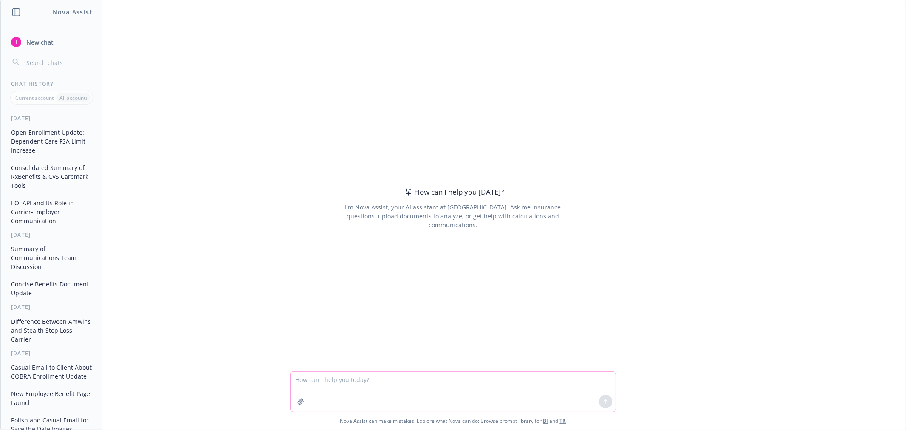
click at [386, 372] on textarea at bounding box center [453, 392] width 325 height 40
click at [447, 384] on textarea at bounding box center [453, 392] width 325 height 40
type textarea "d"
paste textarea "Lo ipsu, D’si ametcons adi elitseddo EI temporincididu utl etdo magnaa. En adm …"
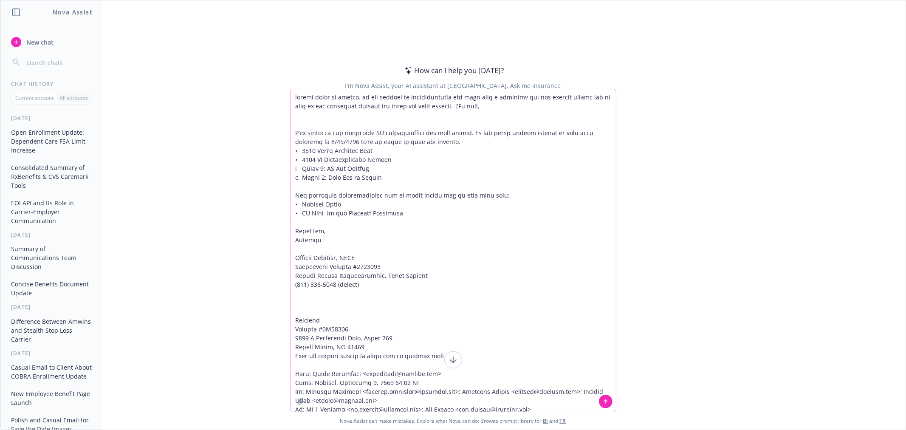
scroll to position [2559, 0]
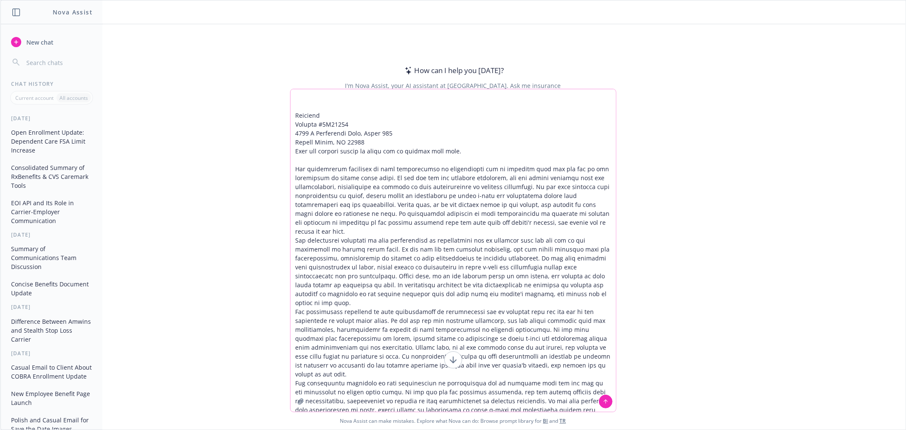
type textarea "loremi dolor si ametco. ad eli seddoei te incididuntutla etd magn aliq e admini…"
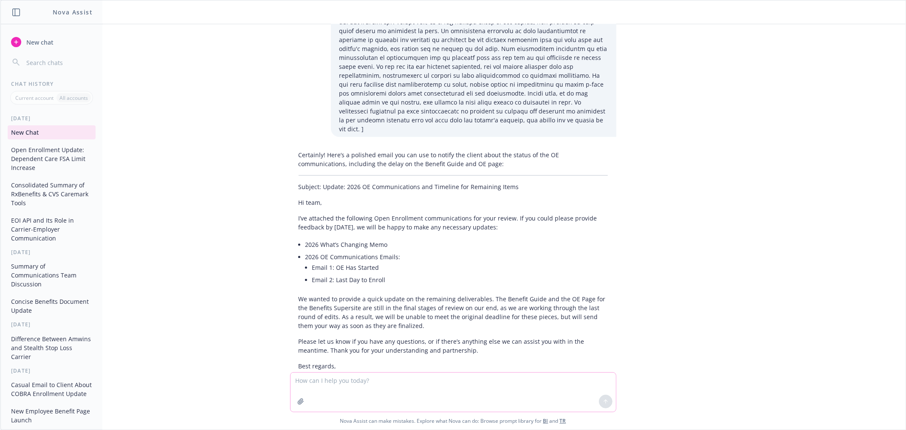
scroll to position [1976, 0]
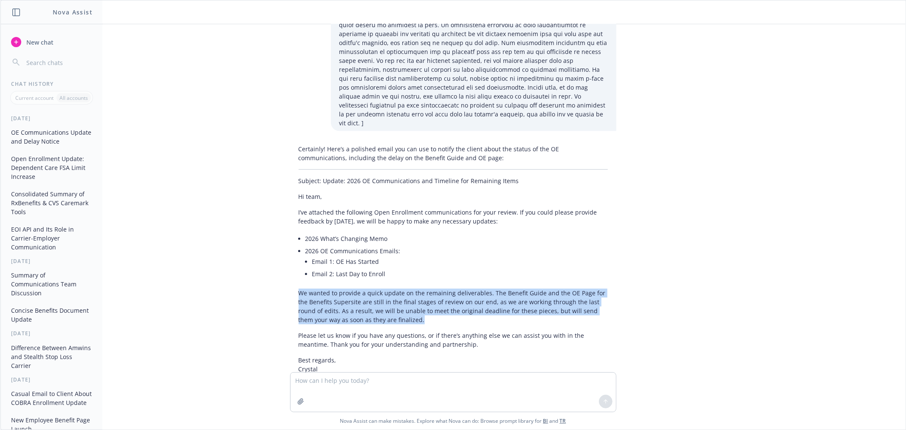
drag, startPoint x: 371, startPoint y: 194, endPoint x: 279, endPoint y: 168, distance: 95.3
click at [283, 168] on div "Certainly! Here’s a polished email you can use to notify the client about the s…" at bounding box center [453, 309] width 340 height 337
copy p "We wanted to provide a quick update on the remaining deliverables. The Benefit …"
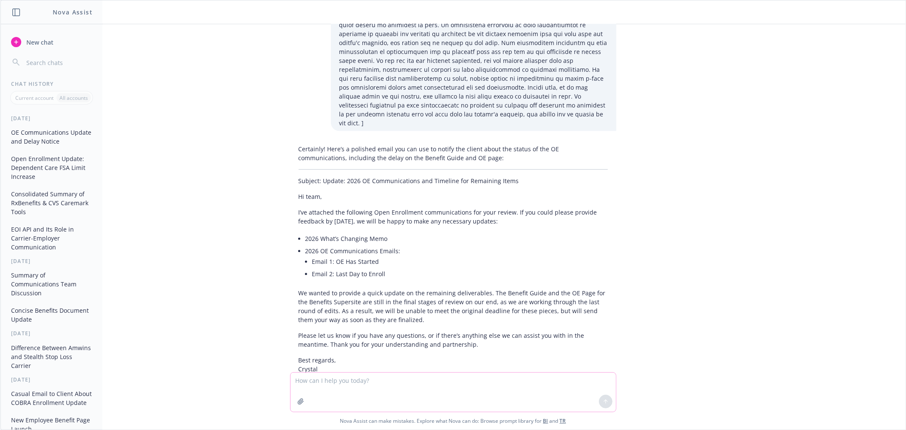
click at [454, 384] on textarea at bounding box center [453, 391] width 325 height 39
paste textarea "Hi team, We’ve attached the following OE communications for your review. If you…"
type textarea "polish email [Hi team, We’ve attached the following OE communications for your …"
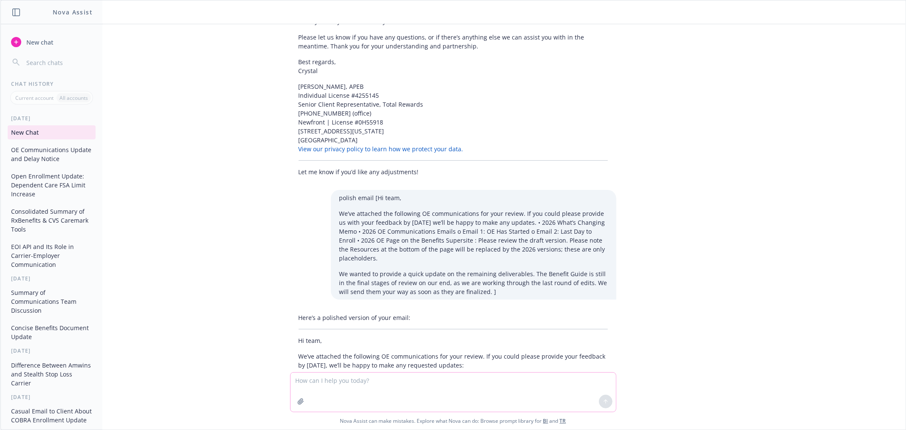
scroll to position [2330, 0]
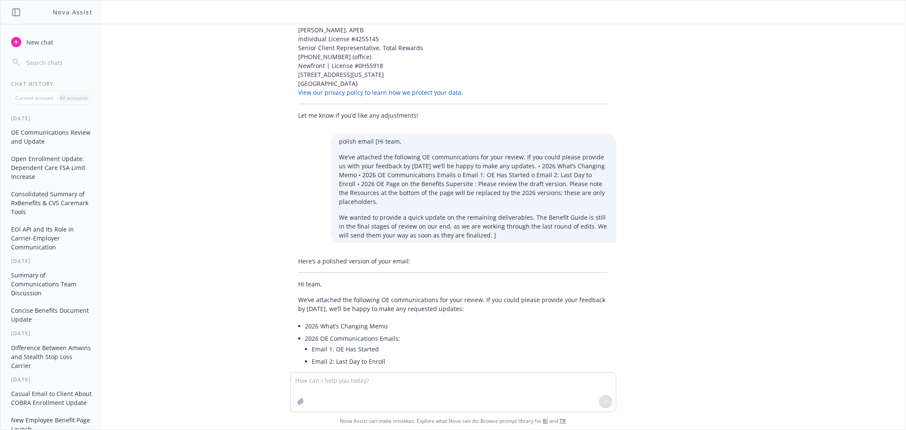
drag, startPoint x: 431, startPoint y: 270, endPoint x: 393, endPoint y: 260, distance: 39.4
click at [393, 380] on li "Please review the draft version. Note that the Resources section at the bottom …" at bounding box center [460, 390] width 296 height 21
copy em "Note that the Resources section at the bottom contains placeholders; the 2026 m…"
drag, startPoint x: 565, startPoint y: 293, endPoint x: 481, endPoint y: 285, distance: 84.4
click at [481, 409] on p "We also wanted to provide an update on the remaining deliverables. The Benefit …" at bounding box center [453, 418] width 309 height 18
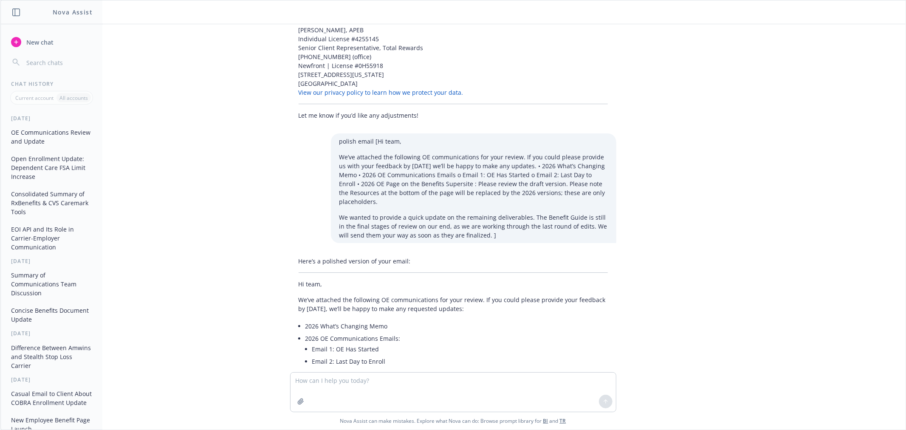
copy p "The Benefit Guide is in the final stages of review as we work through the last …"
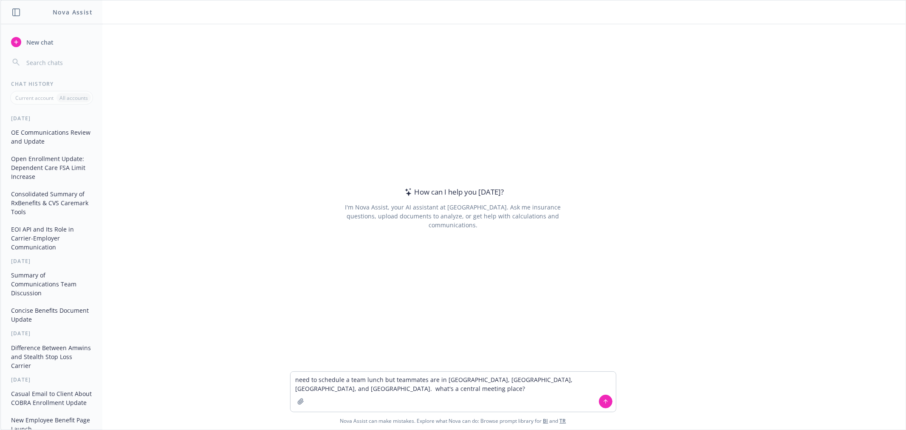
type textarea "need to schedule a team lunch but teammates are in [GEOGRAPHIC_DATA], [GEOGRAPH…"
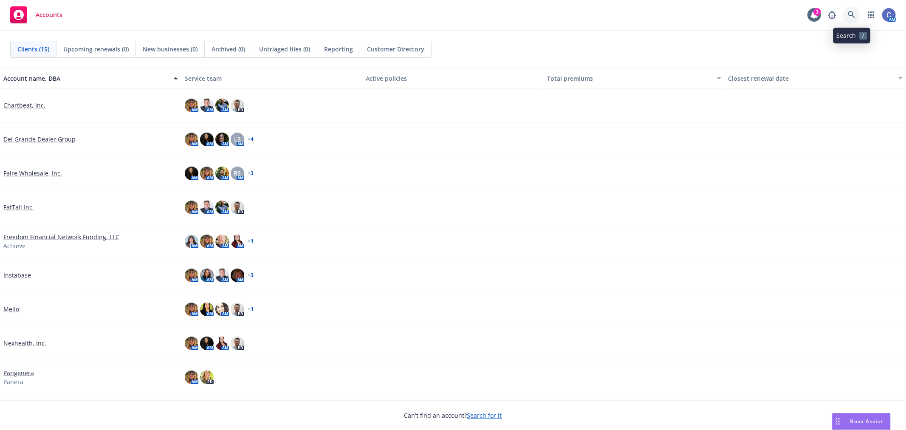
click at [850, 14] on icon at bounding box center [852, 15] width 8 height 8
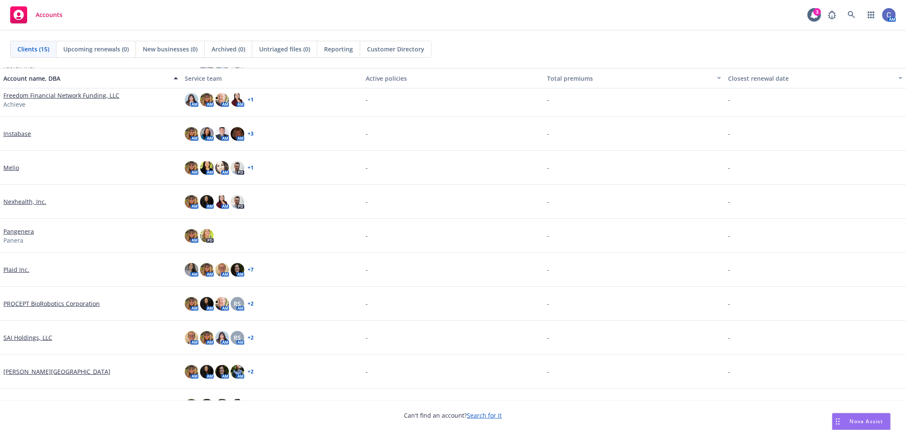
scroll to position [189, 0]
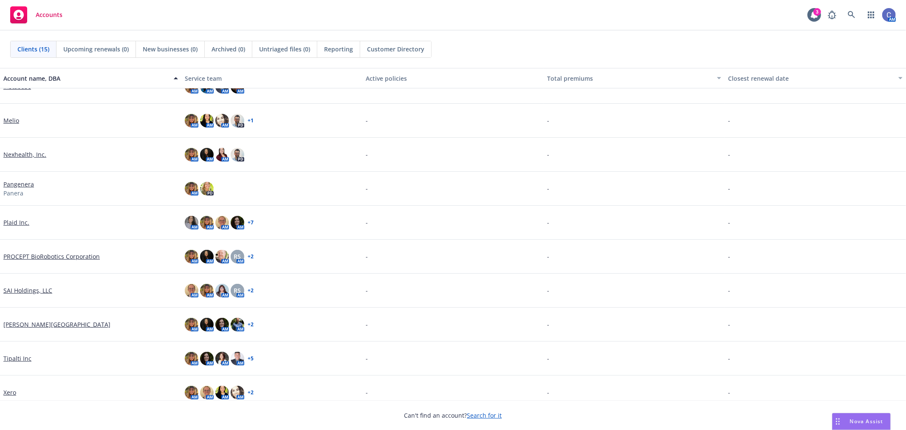
click at [59, 253] on link "PROCEPT BioRobotics Corporation" at bounding box center [51, 256] width 96 height 9
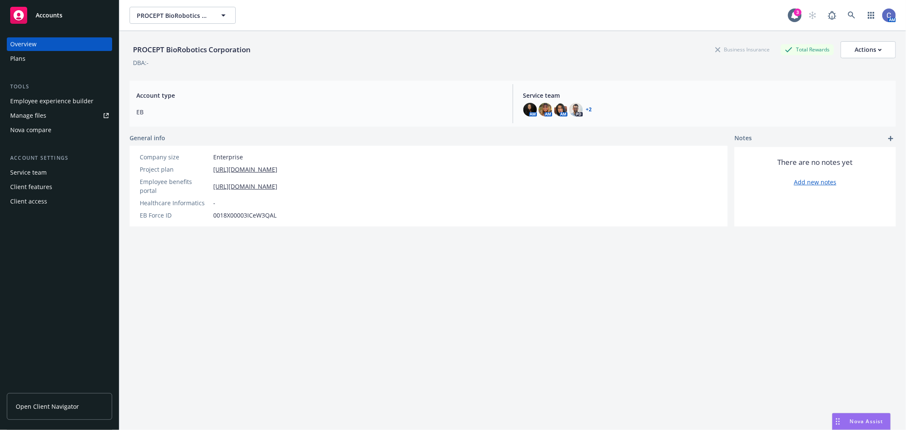
click at [653, 315] on div "PROCEPT BioRobotics Corporation Business Insurance Total Rewards Actions DBA: -…" at bounding box center [513, 241] width 766 height 420
click at [15, 60] on div "Plans" at bounding box center [17, 59] width 15 height 14
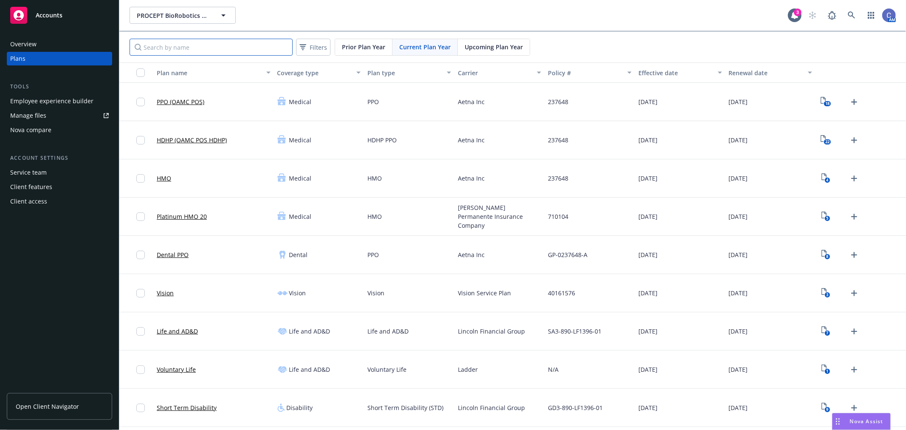
click at [207, 50] on input "Search by name" at bounding box center [211, 47] width 163 height 17
type input "aetna"
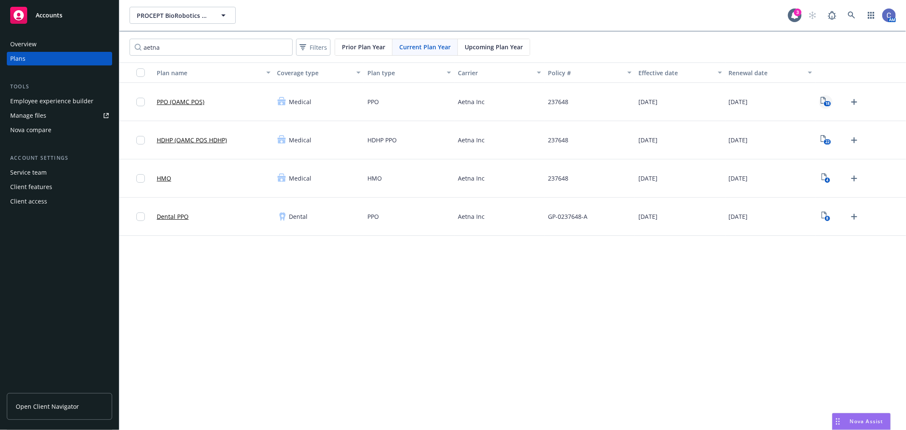
click at [827, 104] on text "18" at bounding box center [827, 104] width 4 height 6
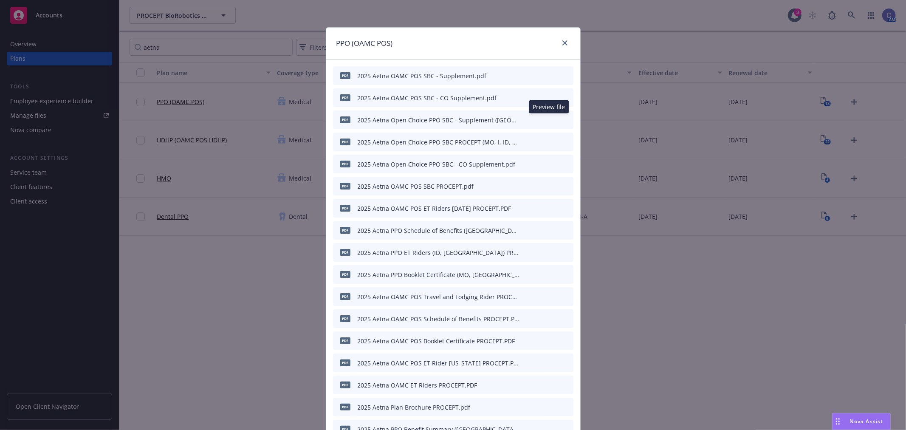
click at [550, 123] on button at bounding box center [553, 120] width 8 height 9
click at [548, 119] on icon "preview file" at bounding box center [552, 119] width 8 height 6
click at [534, 77] on icon "download file" at bounding box center [537, 75] width 7 height 7
click at [535, 96] on icon "download file" at bounding box center [537, 97] width 7 height 7
click at [534, 121] on icon "download file" at bounding box center [537, 119] width 7 height 7
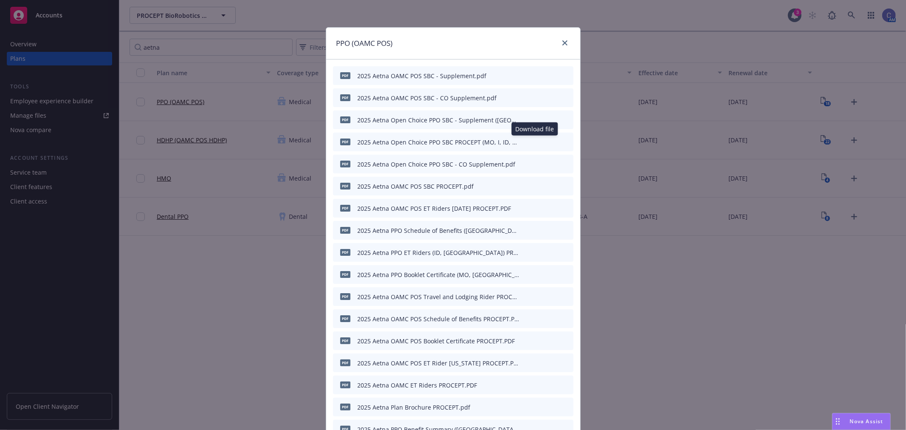
click at [536, 143] on icon "download file" at bounding box center [537, 141] width 7 height 7
click at [534, 163] on icon "download file" at bounding box center [537, 163] width 7 height 7
click at [531, 183] on div at bounding box center [546, 186] width 47 height 9
click at [535, 185] on icon "download file" at bounding box center [537, 185] width 7 height 7
click at [534, 231] on icon "download file" at bounding box center [537, 229] width 7 height 7
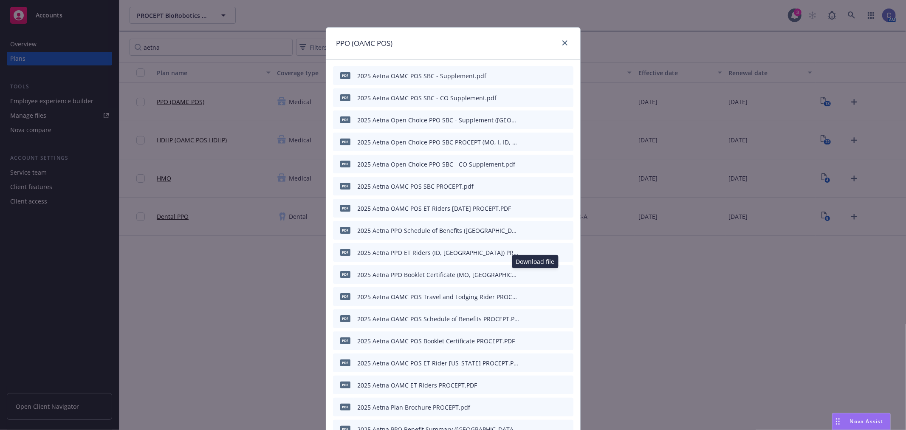
click at [537, 274] on icon "download file" at bounding box center [537, 274] width 7 height 7
click at [535, 317] on icon "download file" at bounding box center [538, 317] width 6 height 5
click at [534, 338] on icon "download file" at bounding box center [537, 340] width 7 height 7
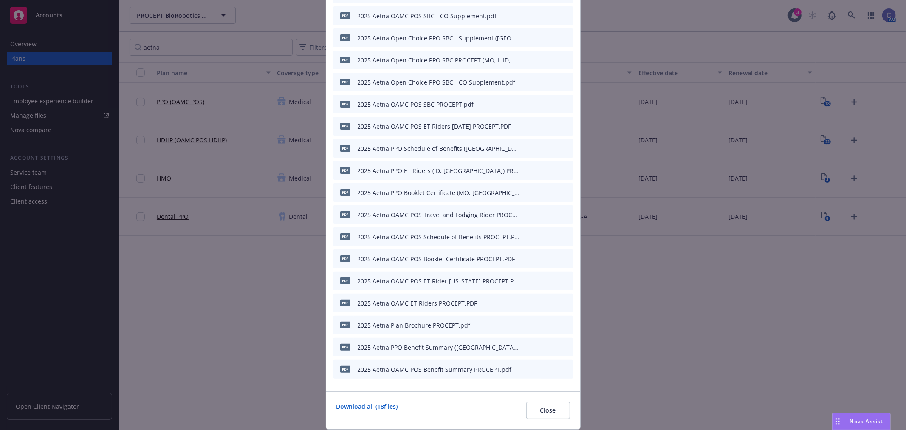
scroll to position [94, 0]
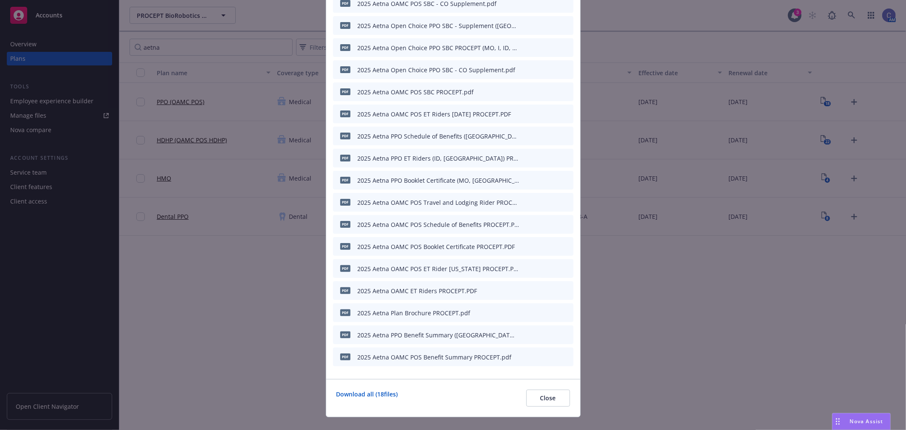
click at [536, 334] on icon "download file" at bounding box center [537, 334] width 7 height 7
click at [534, 355] on icon "download file" at bounding box center [537, 356] width 7 height 7
click at [231, 297] on div "PPO (OAMC POS) pdf 2025 Aetna OAMC POS SBC - Supplement.pdf pdf 2025 Aetna OAMC…" at bounding box center [453, 215] width 906 height 430
click at [550, 398] on span "Close" at bounding box center [548, 398] width 16 height 8
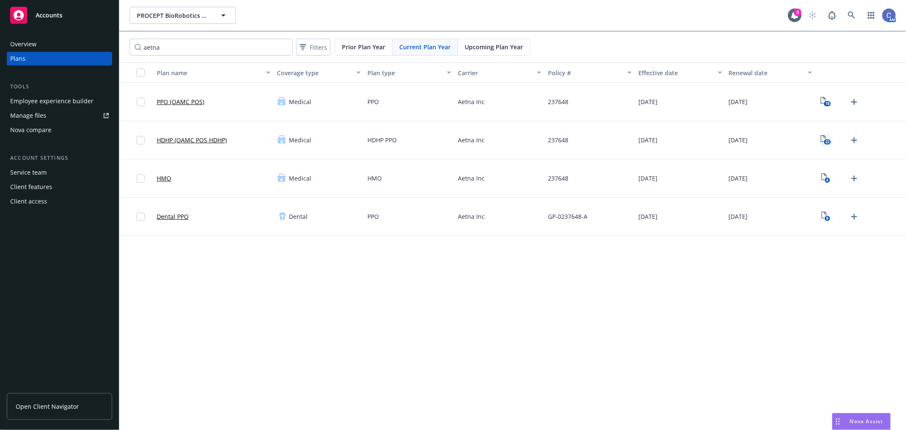
click at [827, 135] on icon "22" at bounding box center [826, 140] width 11 height 10
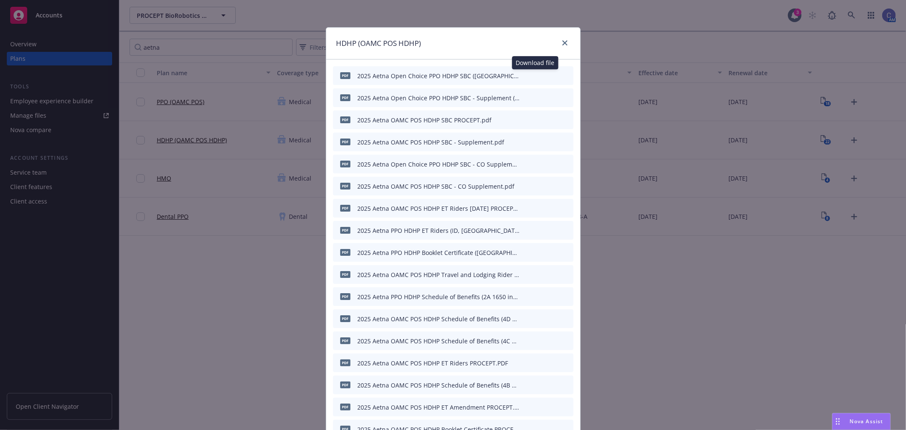
click at [530, 75] on div "Download file Download file" at bounding box center [546, 75] width 47 height 9
click at [534, 76] on icon "download file" at bounding box center [537, 75] width 7 height 7
click at [535, 96] on icon "download file" at bounding box center [538, 96] width 6 height 5
click at [534, 119] on icon "download file" at bounding box center [537, 119] width 7 height 7
click at [535, 142] on icon "download file" at bounding box center [537, 141] width 7 height 7
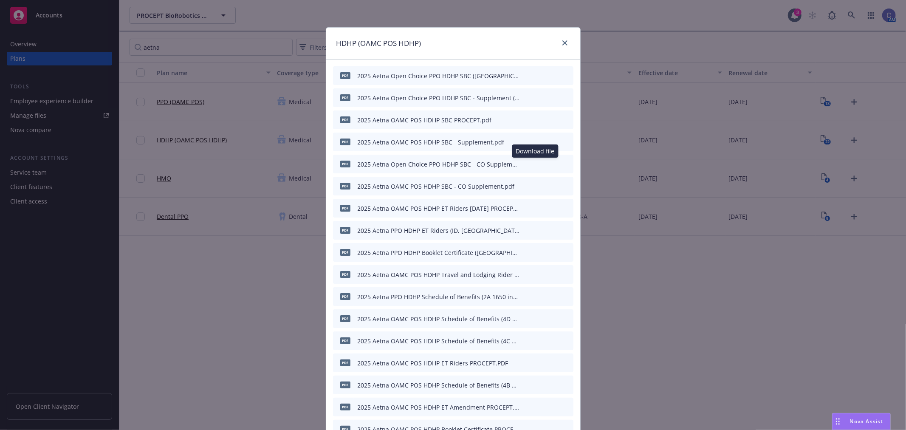
click at [534, 166] on icon "download file" at bounding box center [537, 166] width 7 height 2
click at [534, 186] on icon "download file" at bounding box center [537, 185] width 7 height 7
click at [534, 253] on icon "download file" at bounding box center [537, 251] width 7 height 7
click at [534, 297] on icon "download file" at bounding box center [537, 296] width 7 height 7
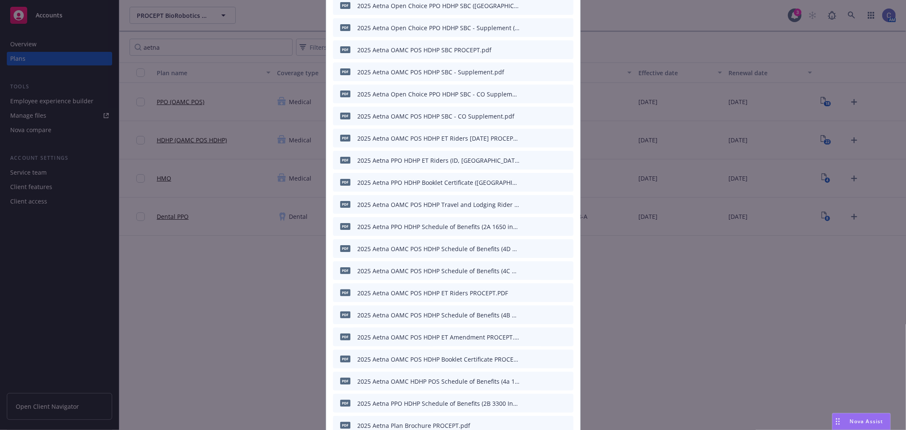
scroll to position [94, 0]
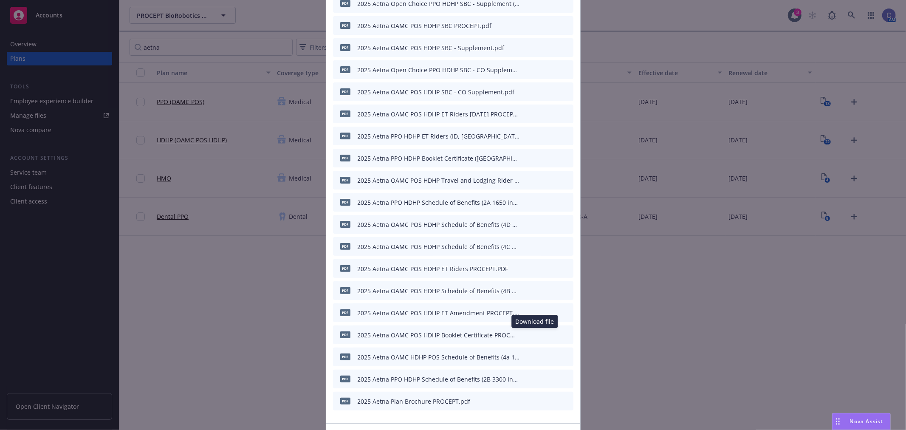
click at [535, 333] on icon "download file" at bounding box center [538, 333] width 6 height 5
click at [549, 224] on icon "preview file" at bounding box center [552, 224] width 8 height 6
click at [534, 201] on icon "download file" at bounding box center [537, 201] width 7 height 7
click at [535, 222] on icon "download file" at bounding box center [538, 222] width 6 height 5
click at [535, 245] on icon "download file" at bounding box center [538, 245] width 6 height 5
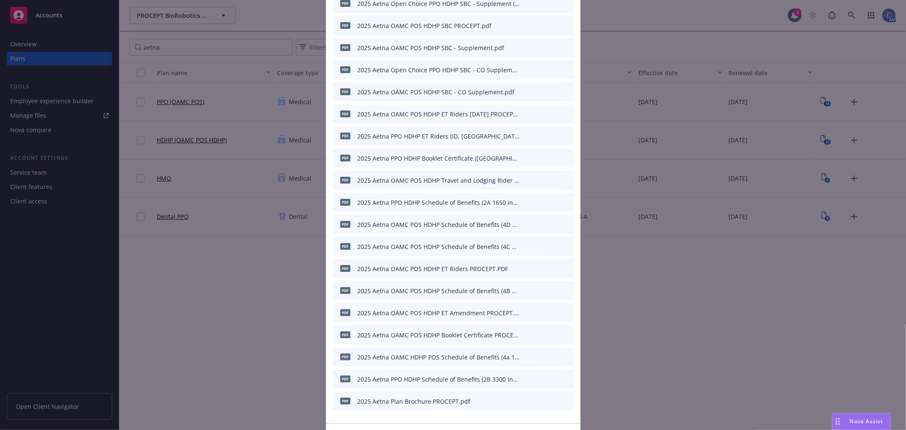
click at [534, 288] on icon "download file" at bounding box center [537, 290] width 7 height 7
click at [534, 354] on icon "download file" at bounding box center [537, 356] width 7 height 7
click at [534, 379] on icon "download file" at bounding box center [537, 378] width 7 height 7
click at [177, 253] on div "HDHP (OAMC POS HDHP) pdf 2025 Aetna Open Choice PPO HDHP SBC (MO, WI, ID, WV) P…" at bounding box center [453, 215] width 906 height 430
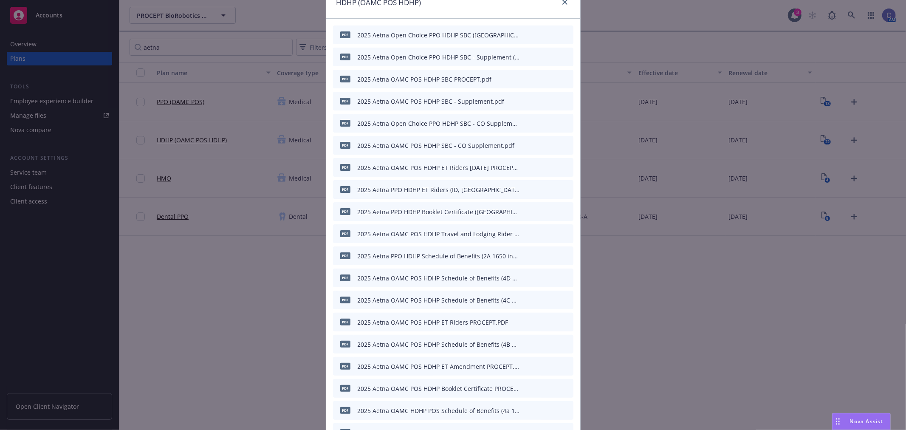
scroll to position [0, 0]
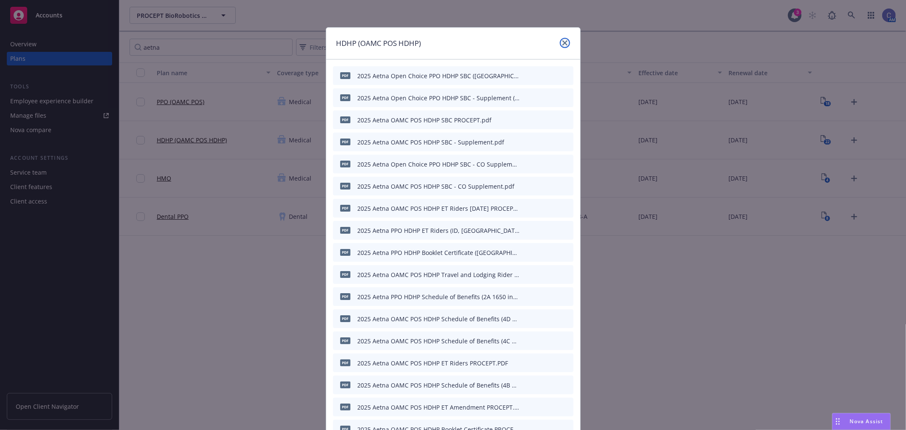
click at [563, 43] on icon "close" at bounding box center [564, 42] width 5 height 5
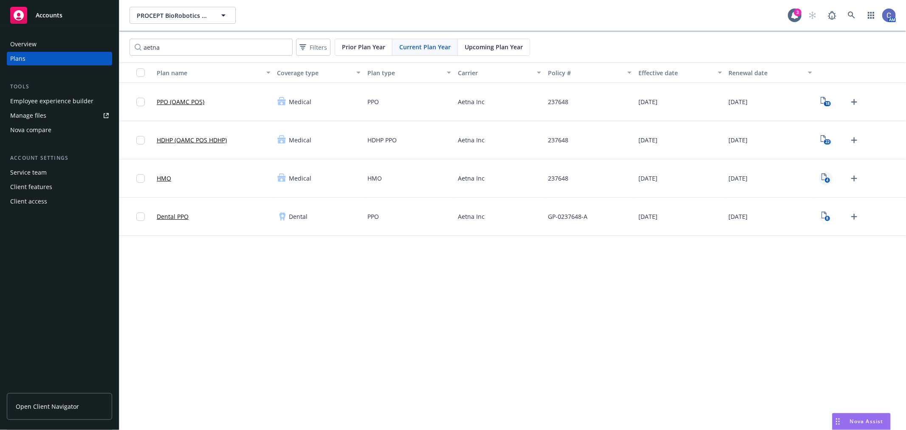
click at [826, 180] on icon "4" at bounding box center [825, 178] width 9 height 10
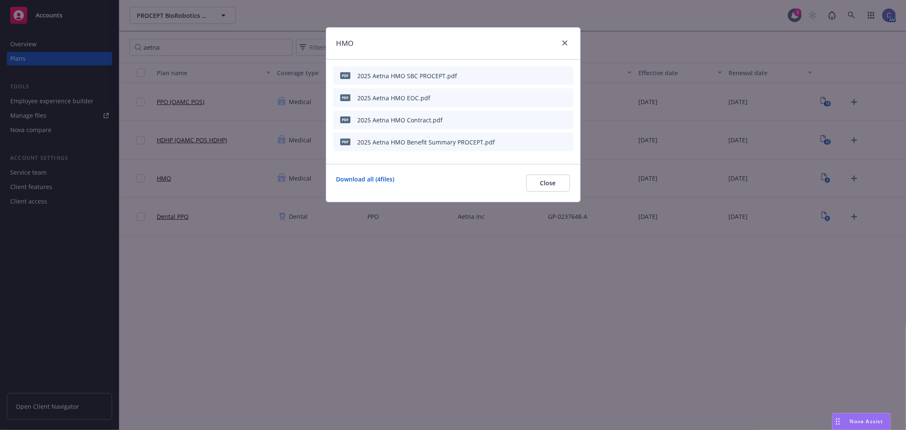
click at [539, 75] on icon "download file" at bounding box center [538, 74] width 6 height 5
click at [538, 98] on icon "download file" at bounding box center [538, 96] width 6 height 5
click at [559, 185] on button "Close" at bounding box center [548, 183] width 44 height 17
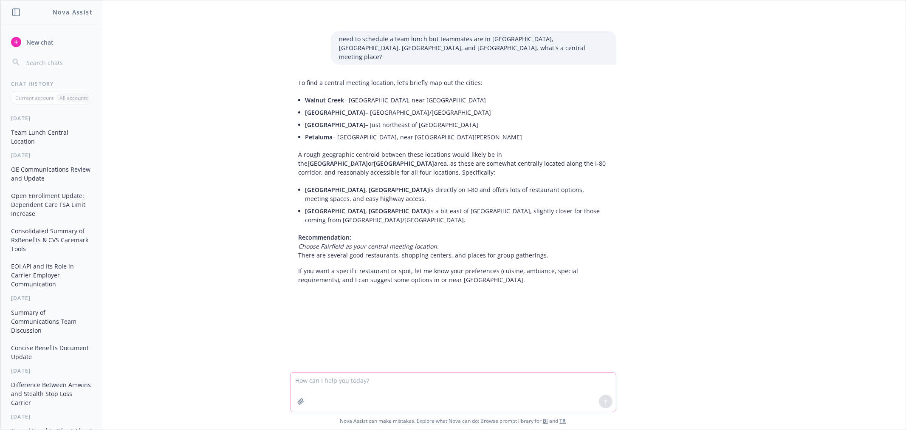
click at [431, 377] on textarea at bounding box center [453, 391] width 325 height 39
paste textarea "Lo Ipsum, Dolor sit ame con adipis. El seddoeiusm temp incidid utl etdoloremag …"
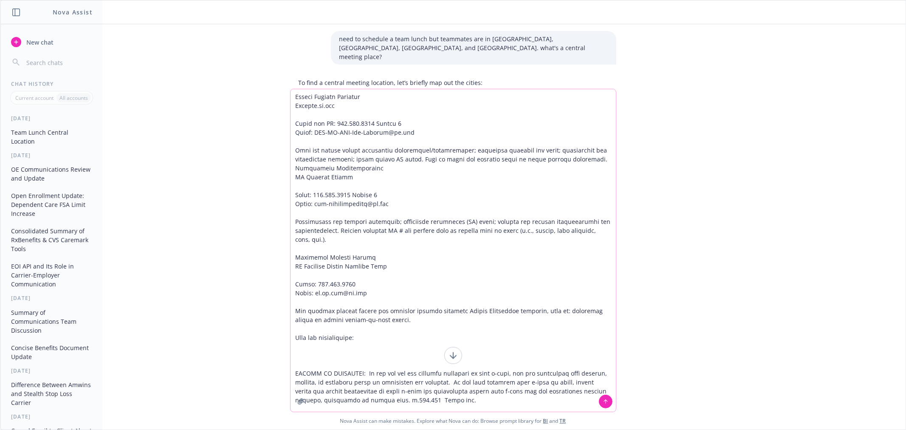
type textarea "polish email to carrier: [Hi Sheri, Thank you for the update. We appreciate you…"
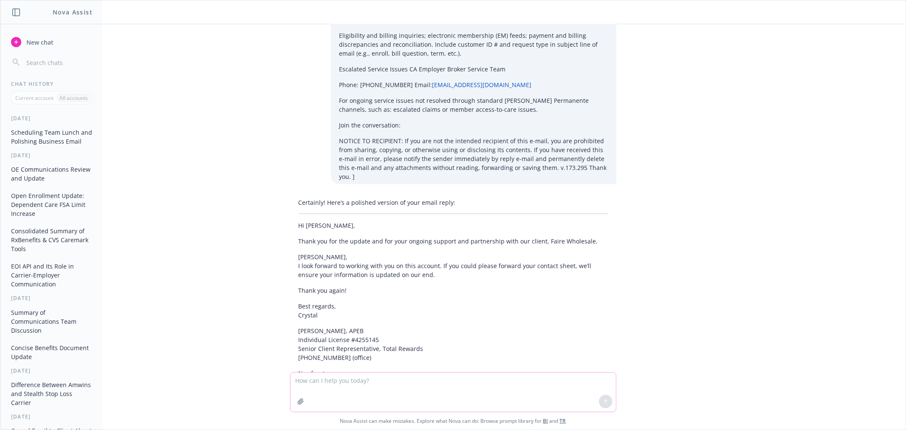
scroll to position [910, 0]
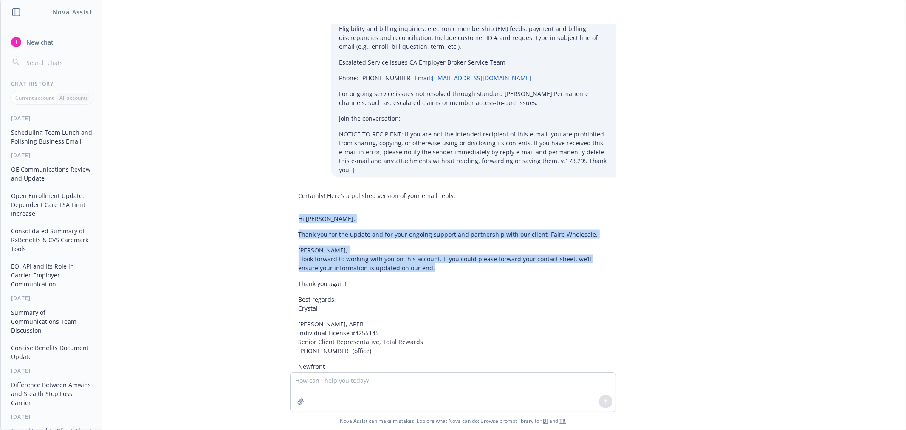
drag, startPoint x: 404, startPoint y: 187, endPoint x: 257, endPoint y: 137, distance: 155.4
click at [257, 137] on div "need to schedule a team lunch but teammates are in walnut creek, sacramento, ro…" at bounding box center [452, 198] width 905 height 348
copy div "Hi Sheri, Thank you for the update and for your ongoing support and partnership…"
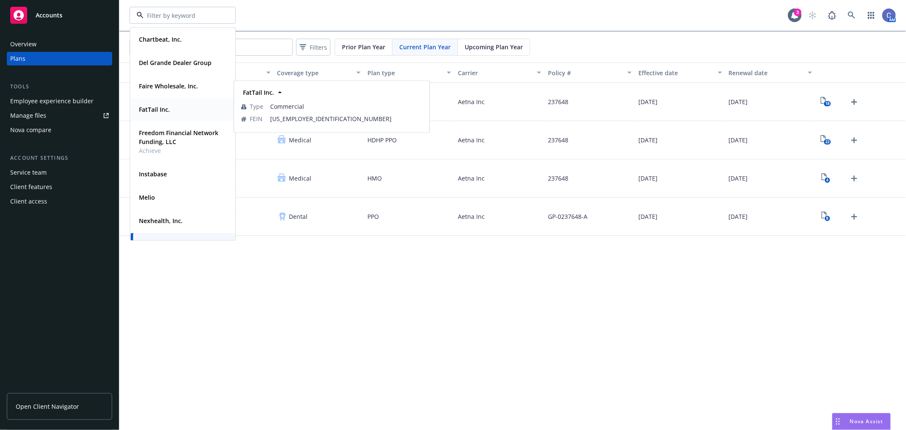
click at [167, 102] on div "FatTail Inc. Type Commercial FEIN [US_EMPLOYER_IDENTIFICATION_NUMBER]" at bounding box center [182, 109] width 104 height 23
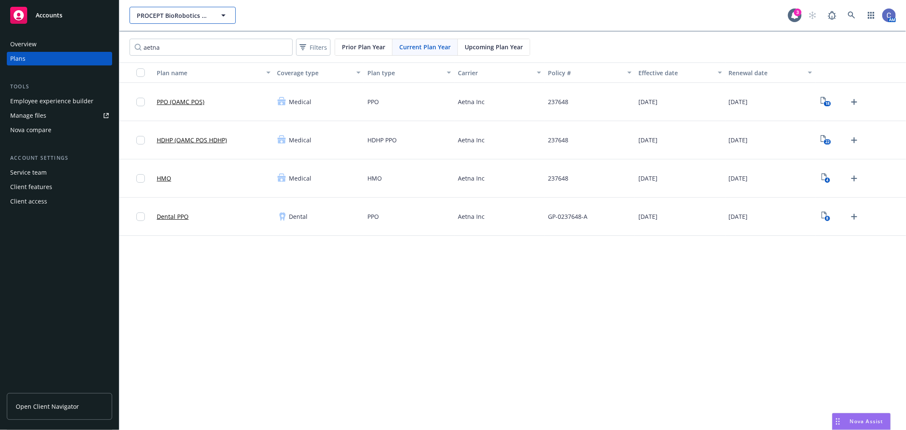
click at [178, 9] on button "PROCEPT BioRobotics Corporation" at bounding box center [183, 15] width 106 height 17
type input "PROCEPT BioRobotics Corporation"
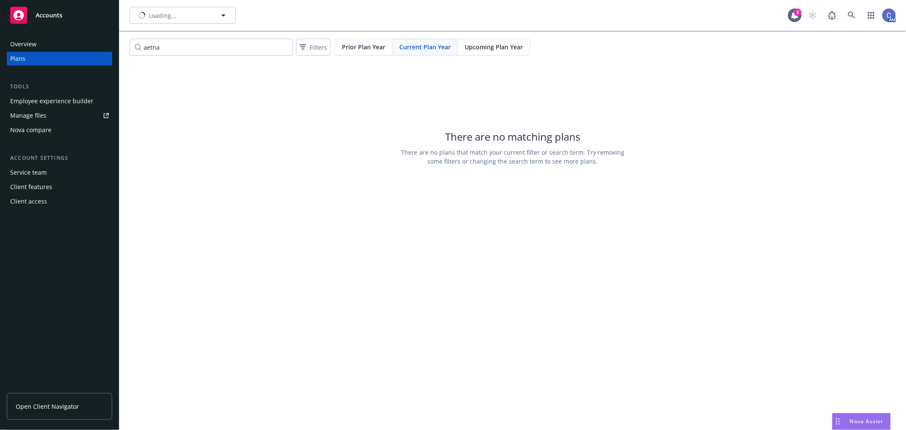
type input "FatTail Inc."
click at [175, 14] on span "FatTail Inc." at bounding box center [173, 15] width 73 height 9
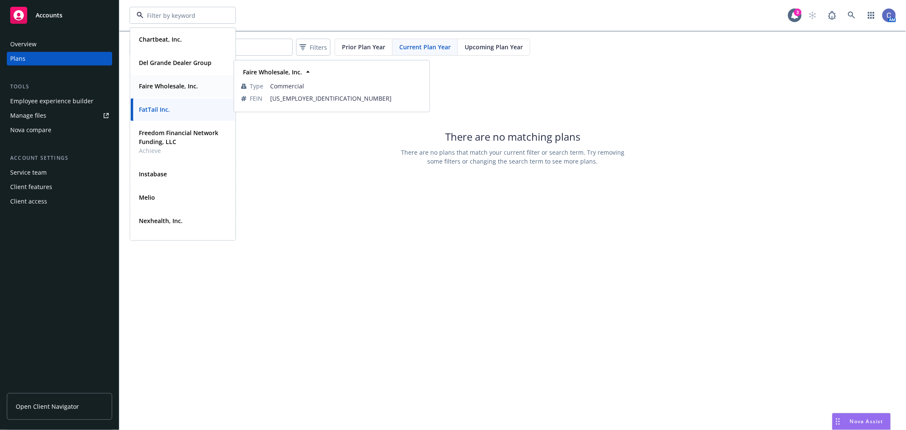
click at [165, 78] on div "Faire Wholesale, Inc. Type Commercial FEIN 81-4549038" at bounding box center [182, 86] width 104 height 23
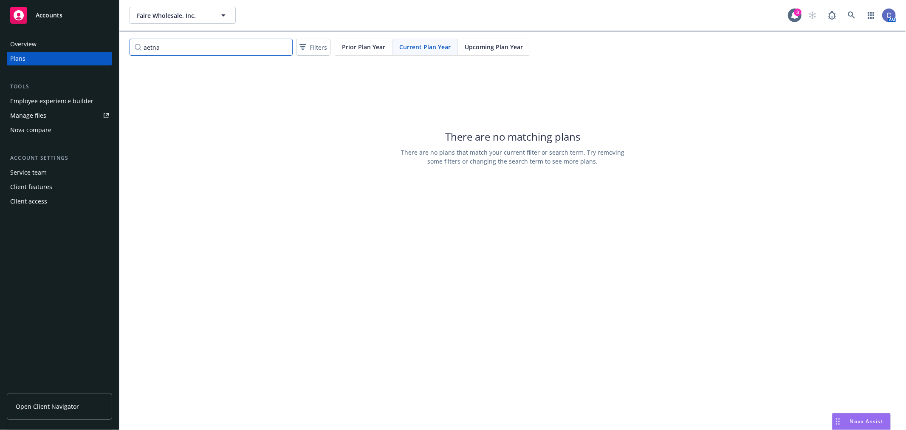
drag, startPoint x: 175, startPoint y: 42, endPoint x: 124, endPoint y: 42, distance: 51.0
click at [124, 42] on div "aetna Filters Prior Plan Year Current Plan Year Upcoming Plan Year" at bounding box center [512, 47] width 787 height 31
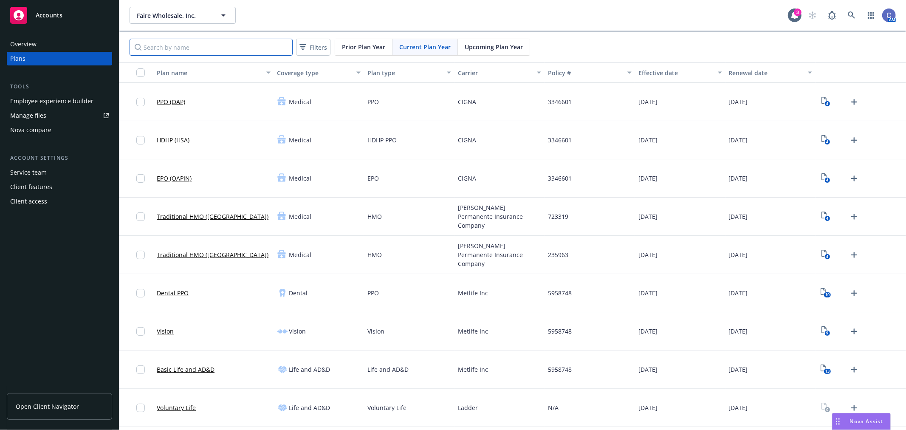
click at [211, 49] on input "Search by name" at bounding box center [211, 47] width 163 height 17
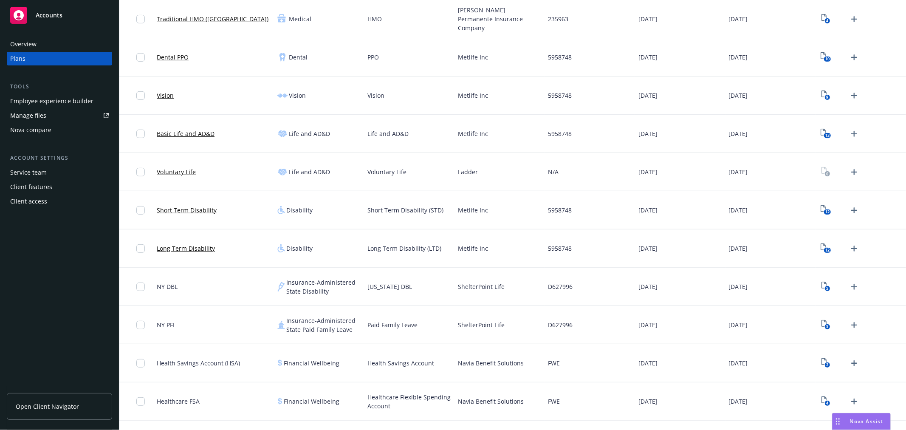
scroll to position [283, 0]
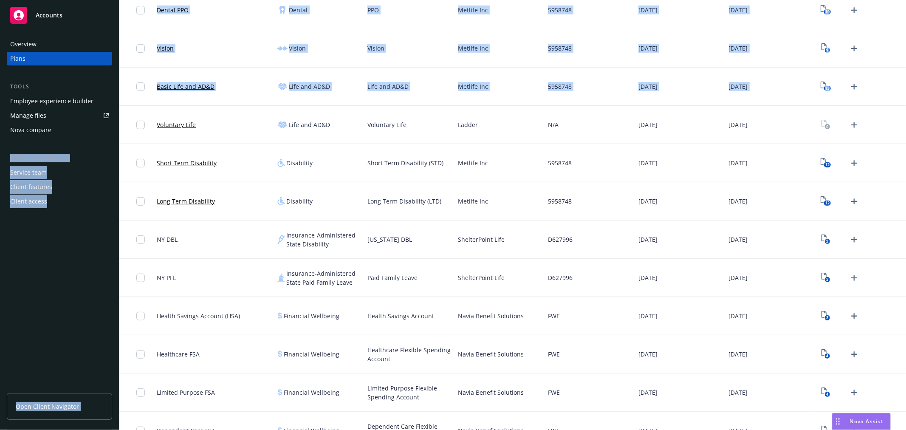
click at [123, 119] on div "Accounts Overview Plans Tools Employee experience builder Manage files Nova com…" at bounding box center [453, 215] width 906 height 430
click at [79, 116] on link "Manage files" at bounding box center [59, 116] width 105 height 14
click at [61, 104] on div "Employee experience builder" at bounding box center [51, 101] width 83 height 14
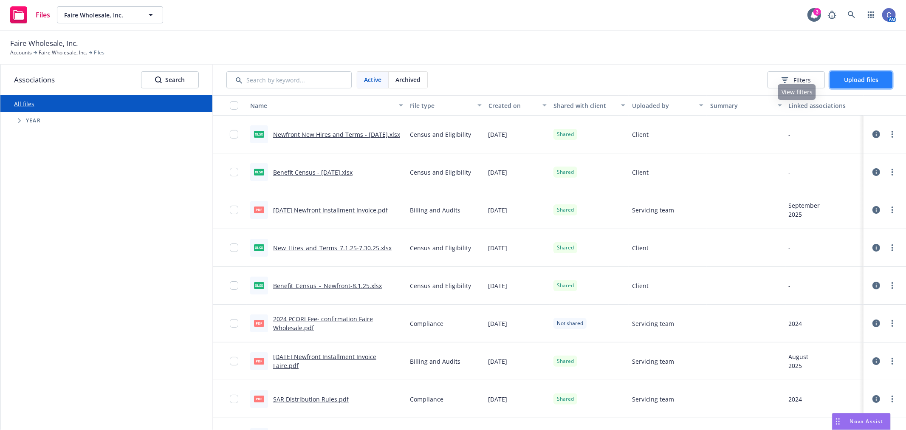
click at [866, 80] on span "Upload files" at bounding box center [861, 80] width 34 height 8
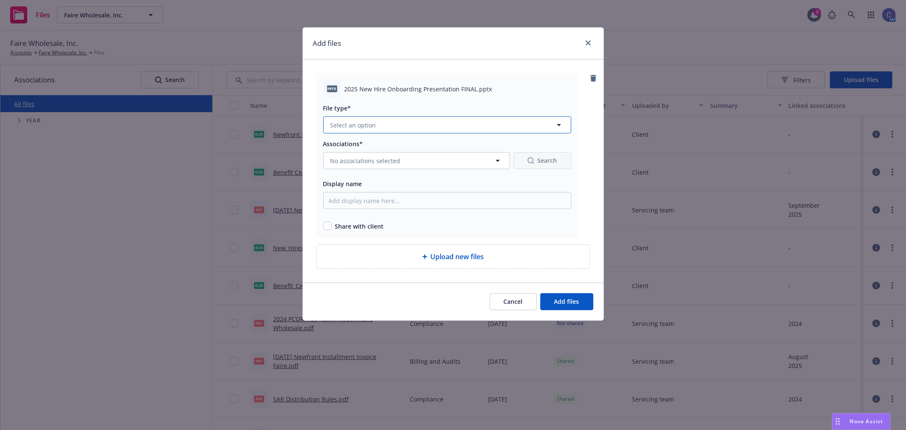
click at [409, 126] on button "Select an option" at bounding box center [447, 124] width 248 height 17
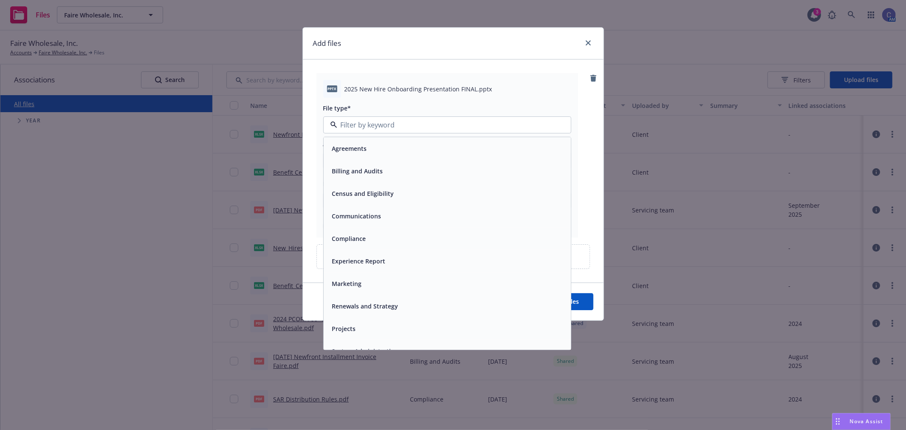
click at [372, 212] on span "Communications" at bounding box center [356, 216] width 49 height 9
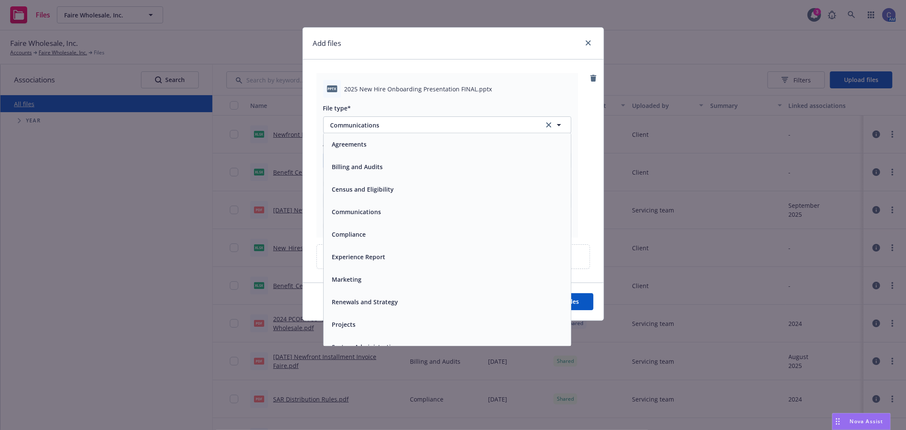
click at [376, 164] on span "No associations selected" at bounding box center [365, 160] width 70 height 9
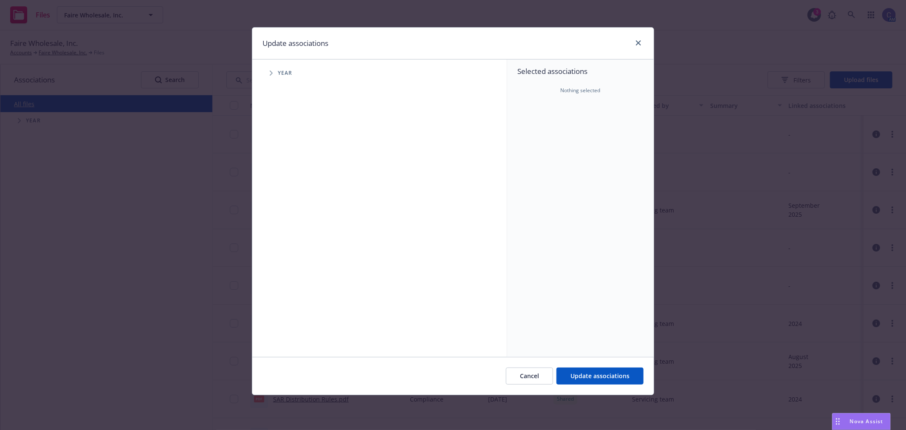
drag, startPoint x: 280, startPoint y: 75, endPoint x: 274, endPoint y: 75, distance: 5.9
click at [279, 75] on span "Year" at bounding box center [285, 73] width 15 height 5
click at [272, 74] on icon "Tree Example" at bounding box center [271, 73] width 3 height 5
click at [296, 190] on input "Tree Example" at bounding box center [292, 189] width 8 height 8
checkbox input "true"
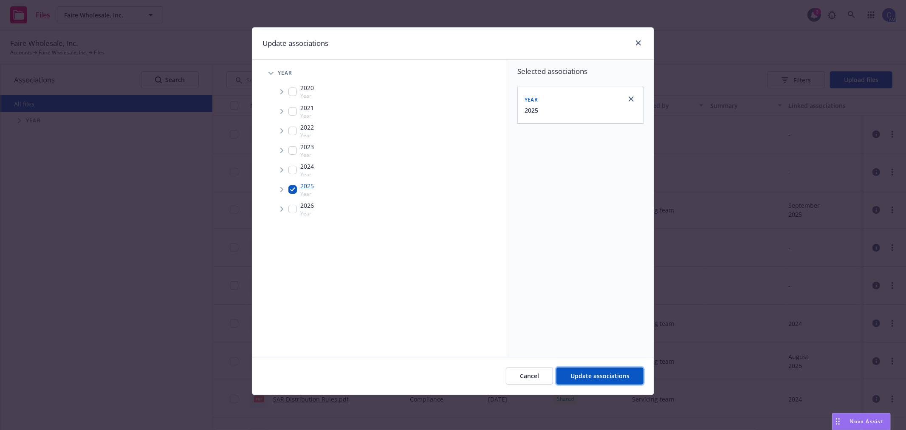
click at [579, 371] on button "Update associations" at bounding box center [599, 375] width 87 height 17
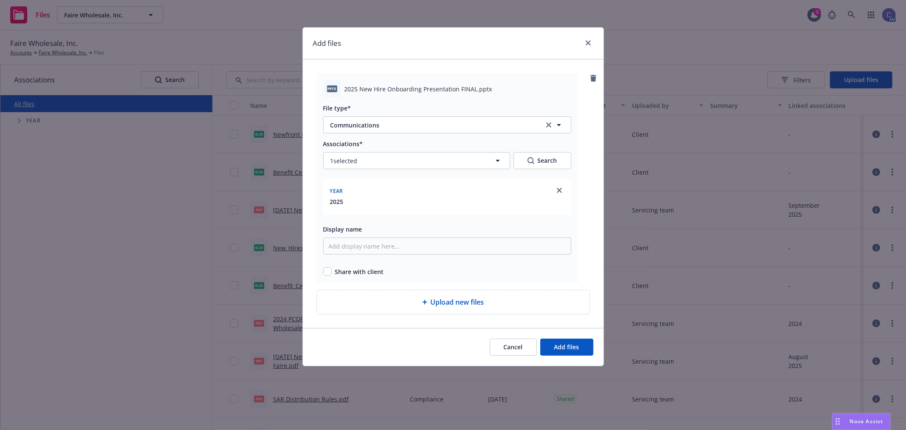
click at [582, 362] on div "Cancel Add files" at bounding box center [453, 347] width 301 height 38
click at [583, 350] on button "Add files" at bounding box center [566, 347] width 53 height 17
